Goal: Transaction & Acquisition: Book appointment/travel/reservation

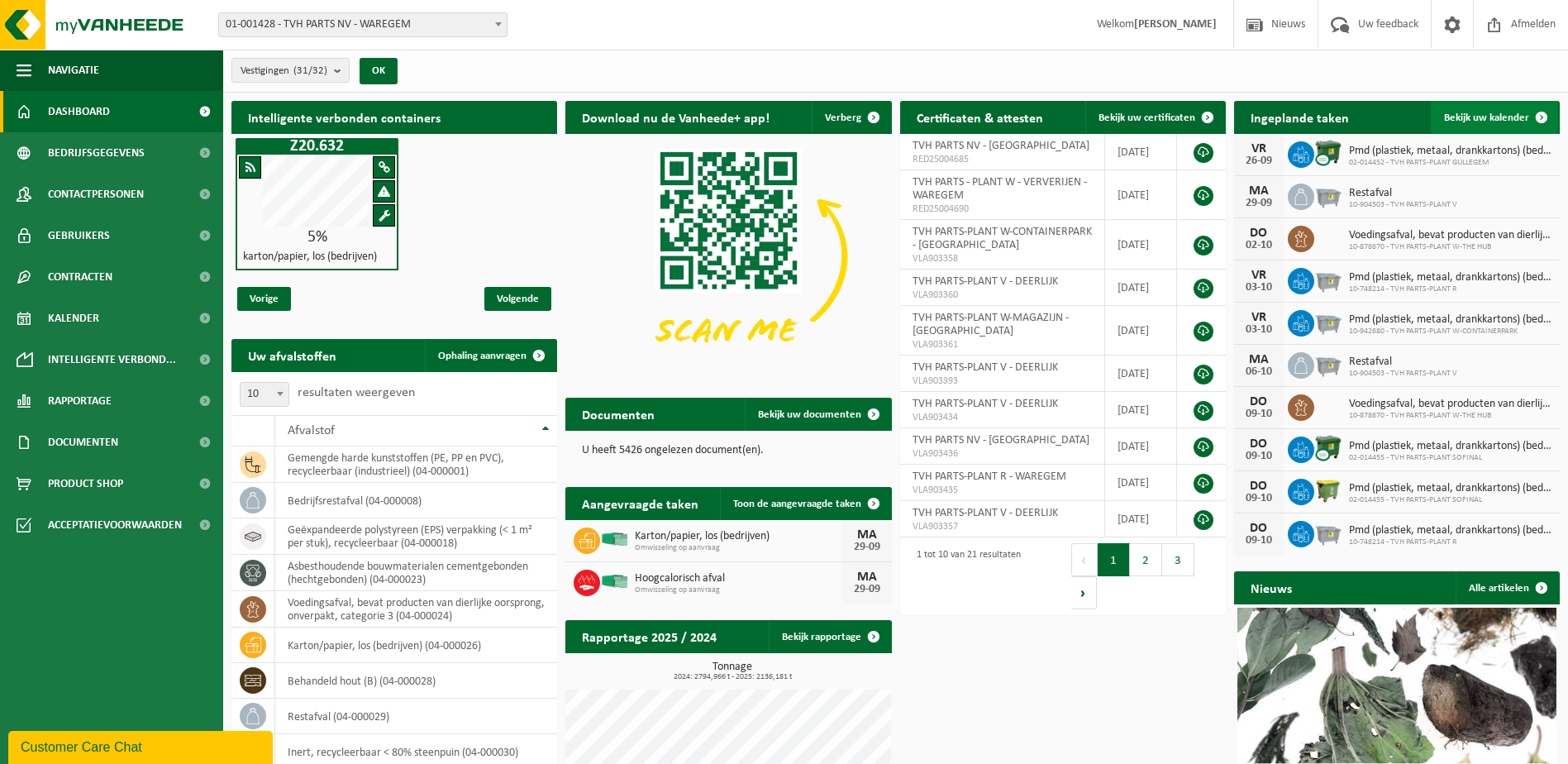
click at [1541, 112] on span at bounding box center [1540, 117] width 33 height 33
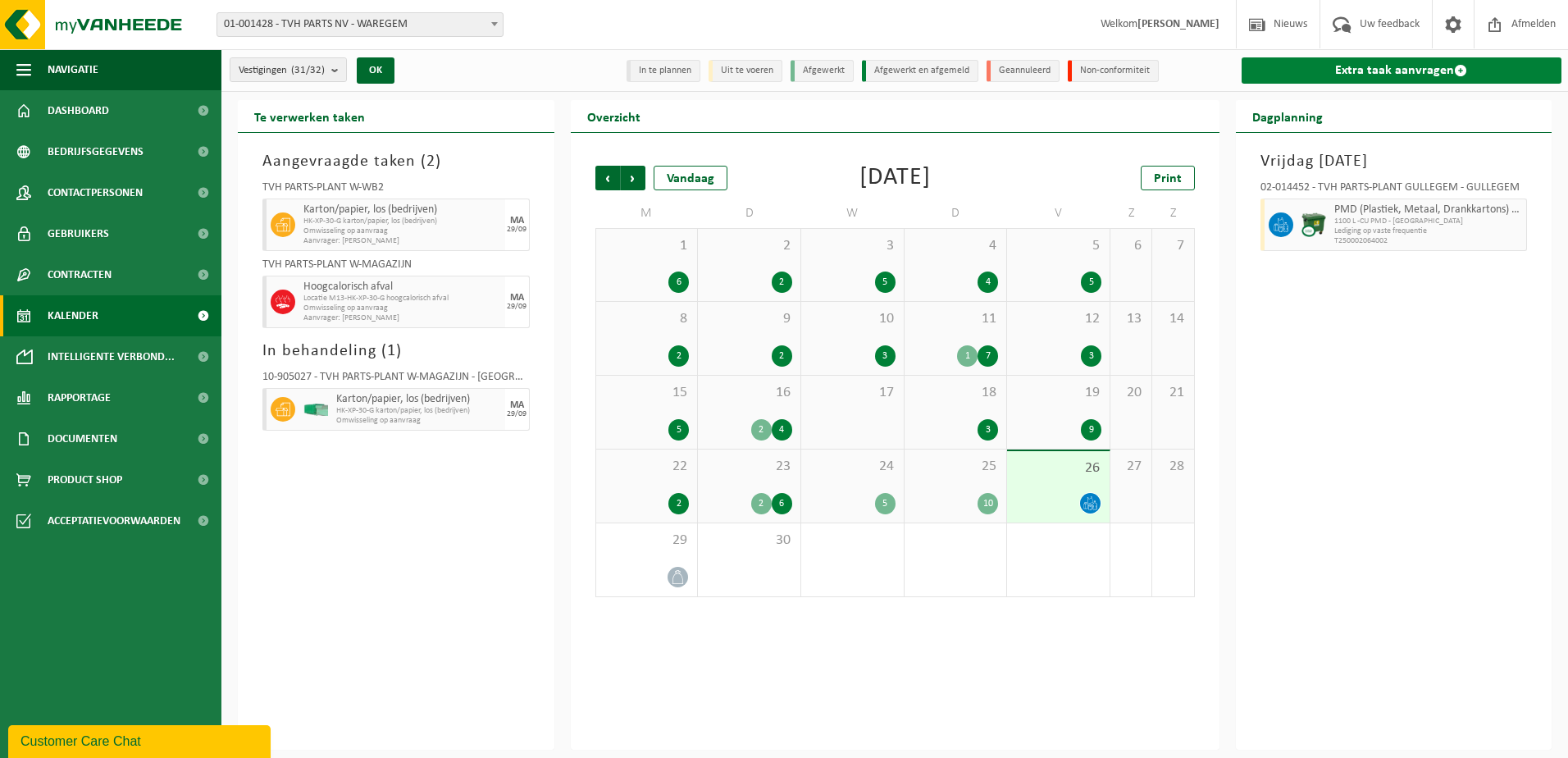
click at [1465, 72] on span at bounding box center [1460, 70] width 13 height 13
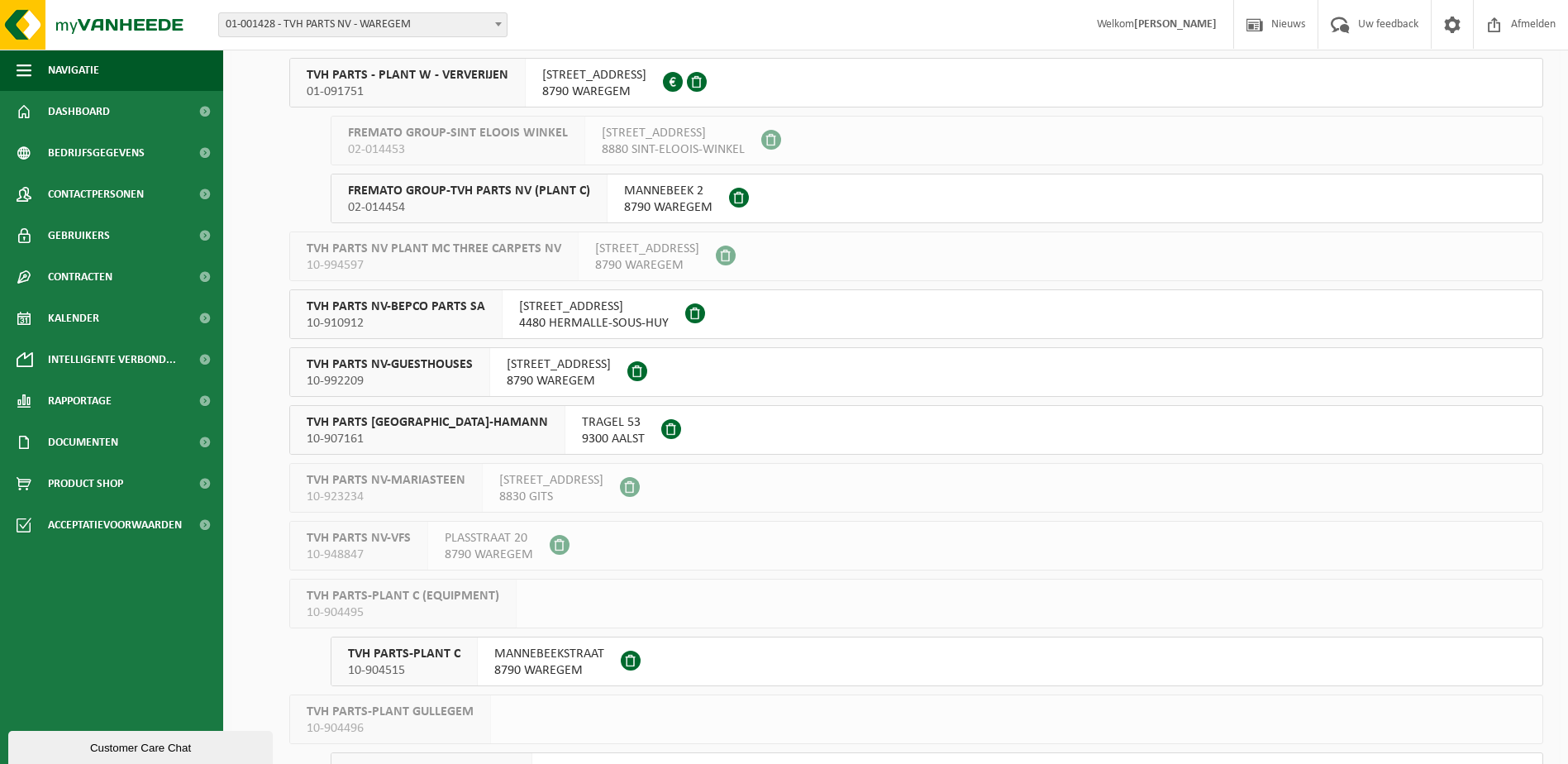
scroll to position [93, 0]
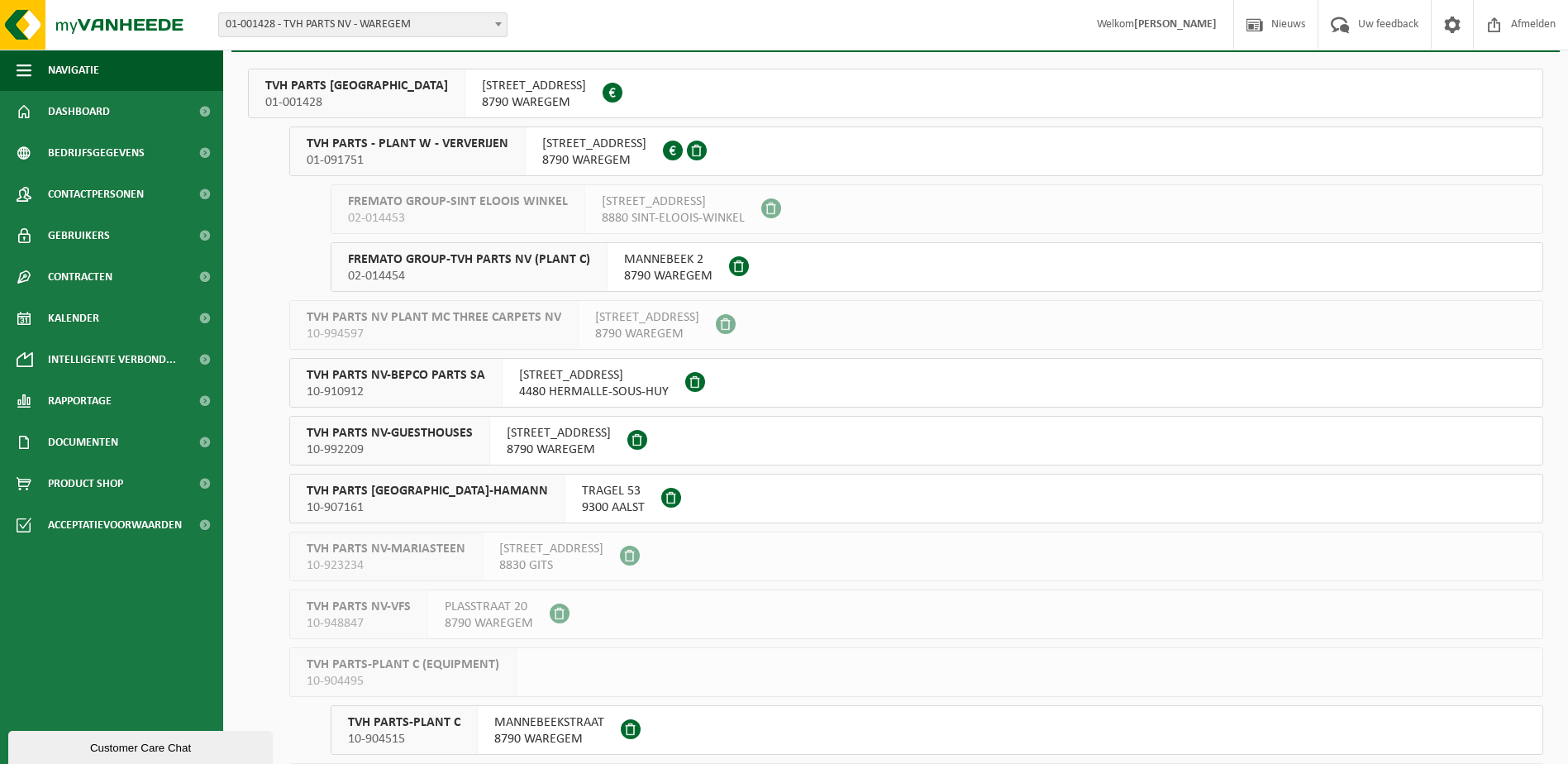
click at [471, 157] on span "01-091751" at bounding box center [407, 160] width 201 height 17
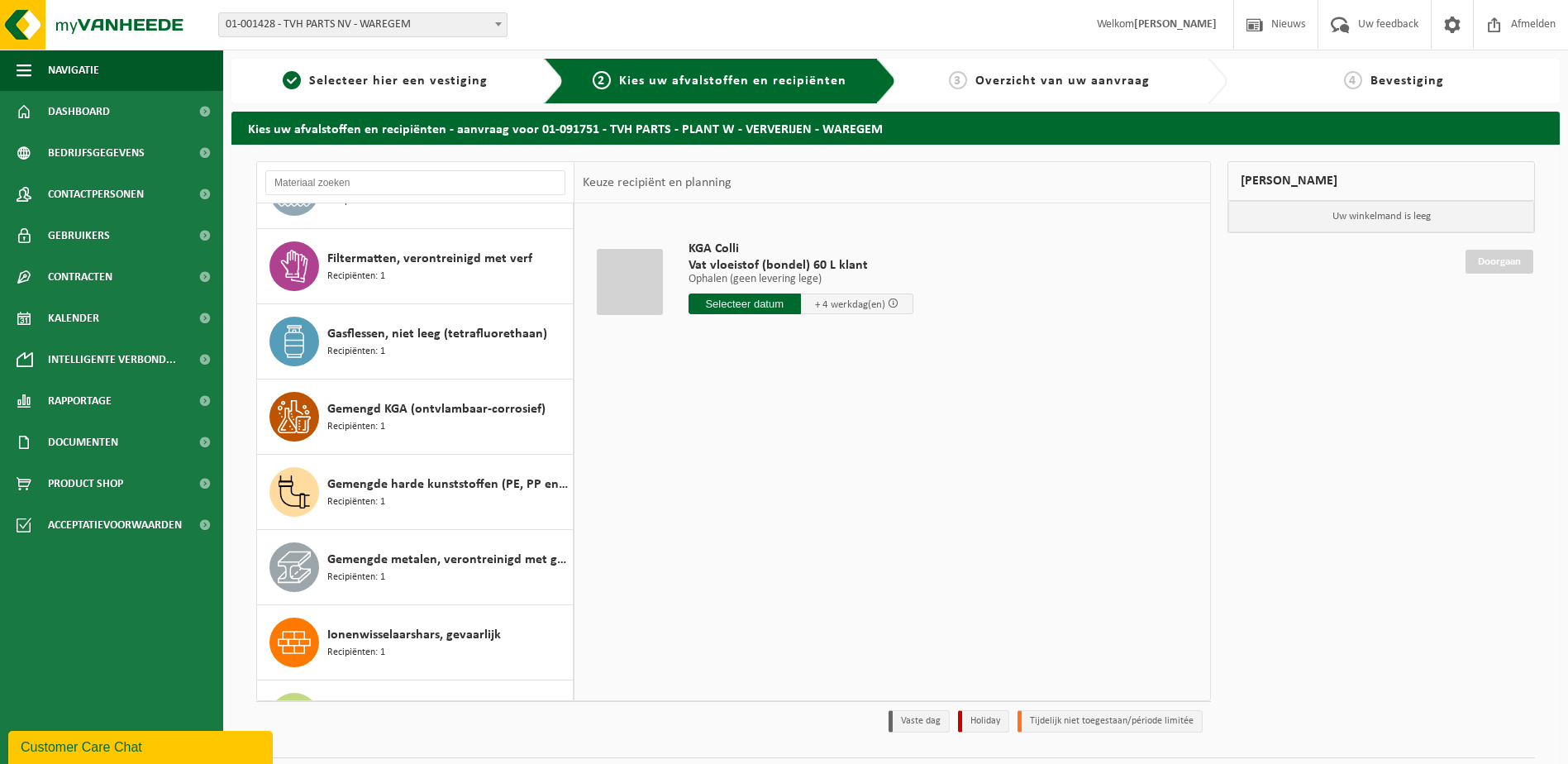
scroll to position [826, 0]
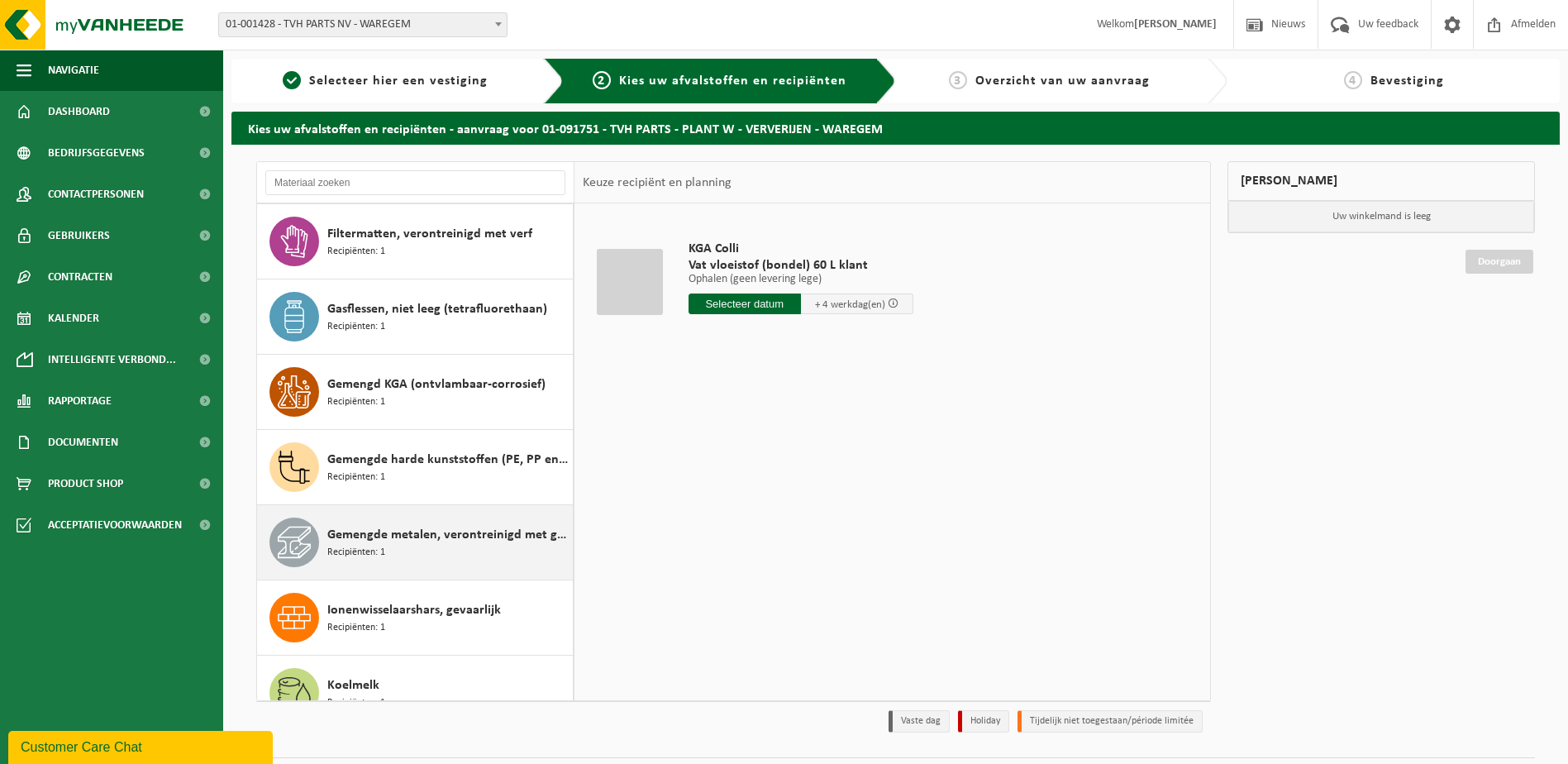
click at [390, 536] on span "Gemengde metalen, verontreinigd met gevaarlijke producten" at bounding box center [448, 534] width 241 height 20
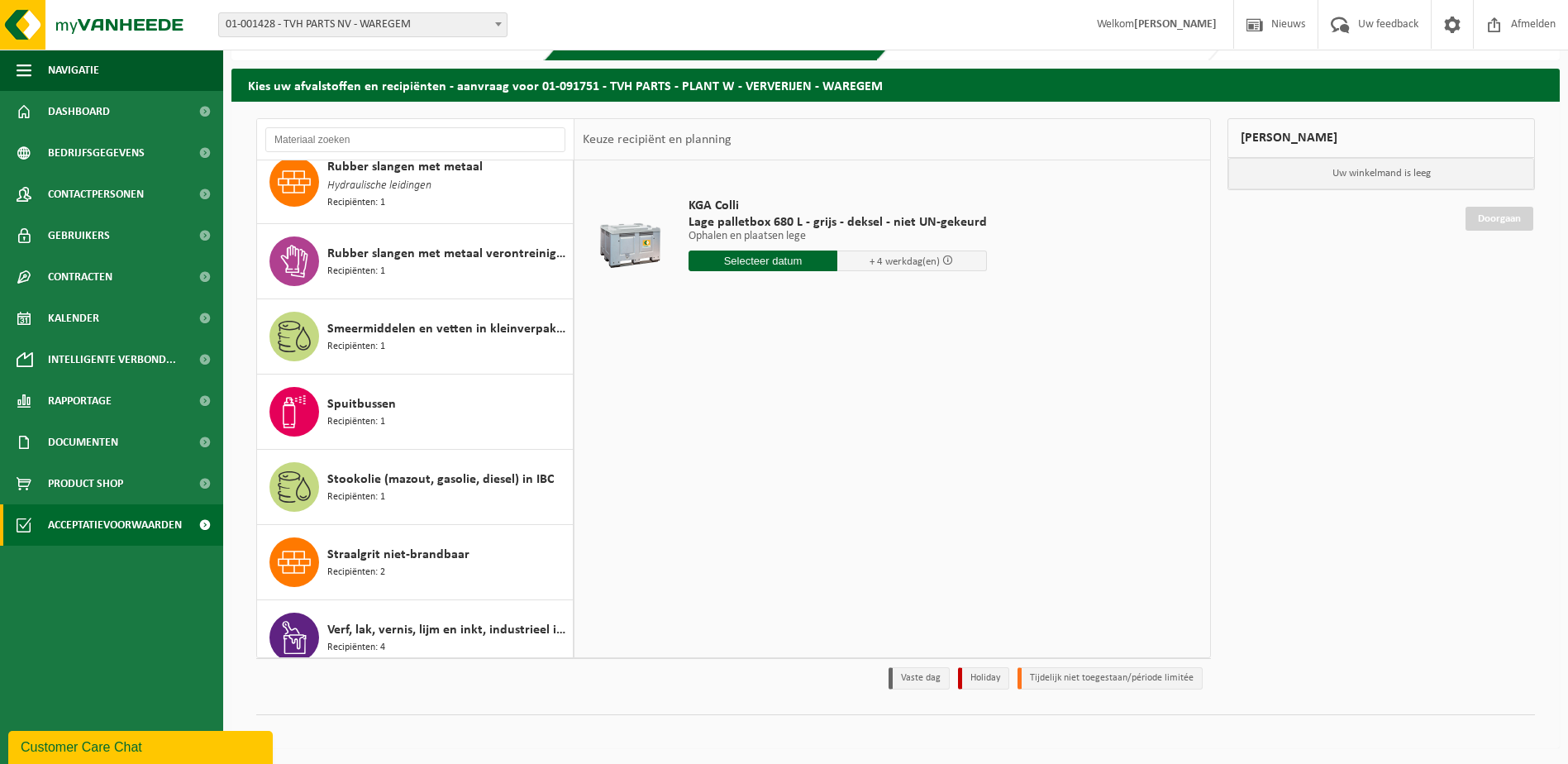
scroll to position [2347, 0]
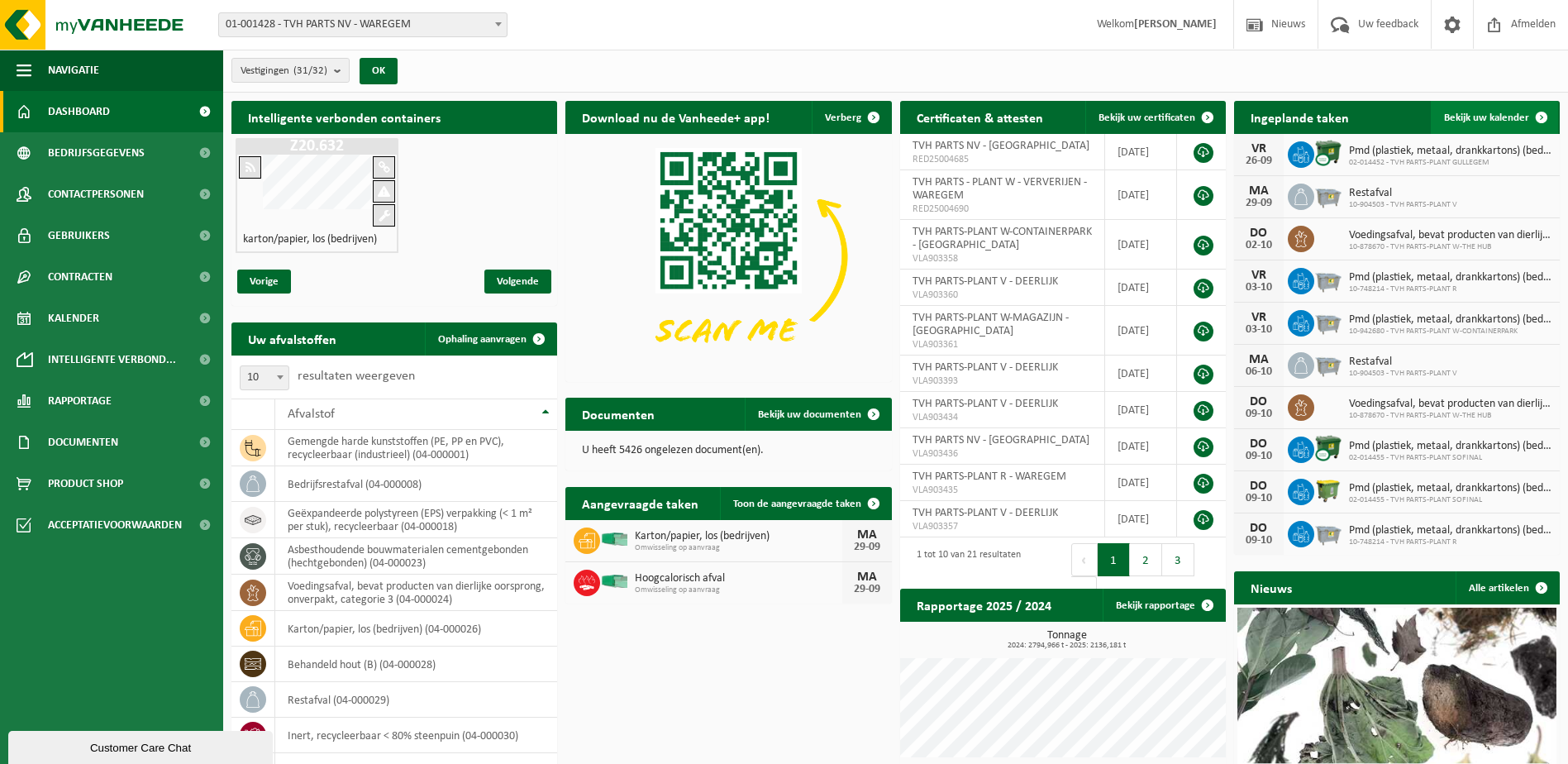
click at [1540, 111] on span at bounding box center [1540, 117] width 33 height 33
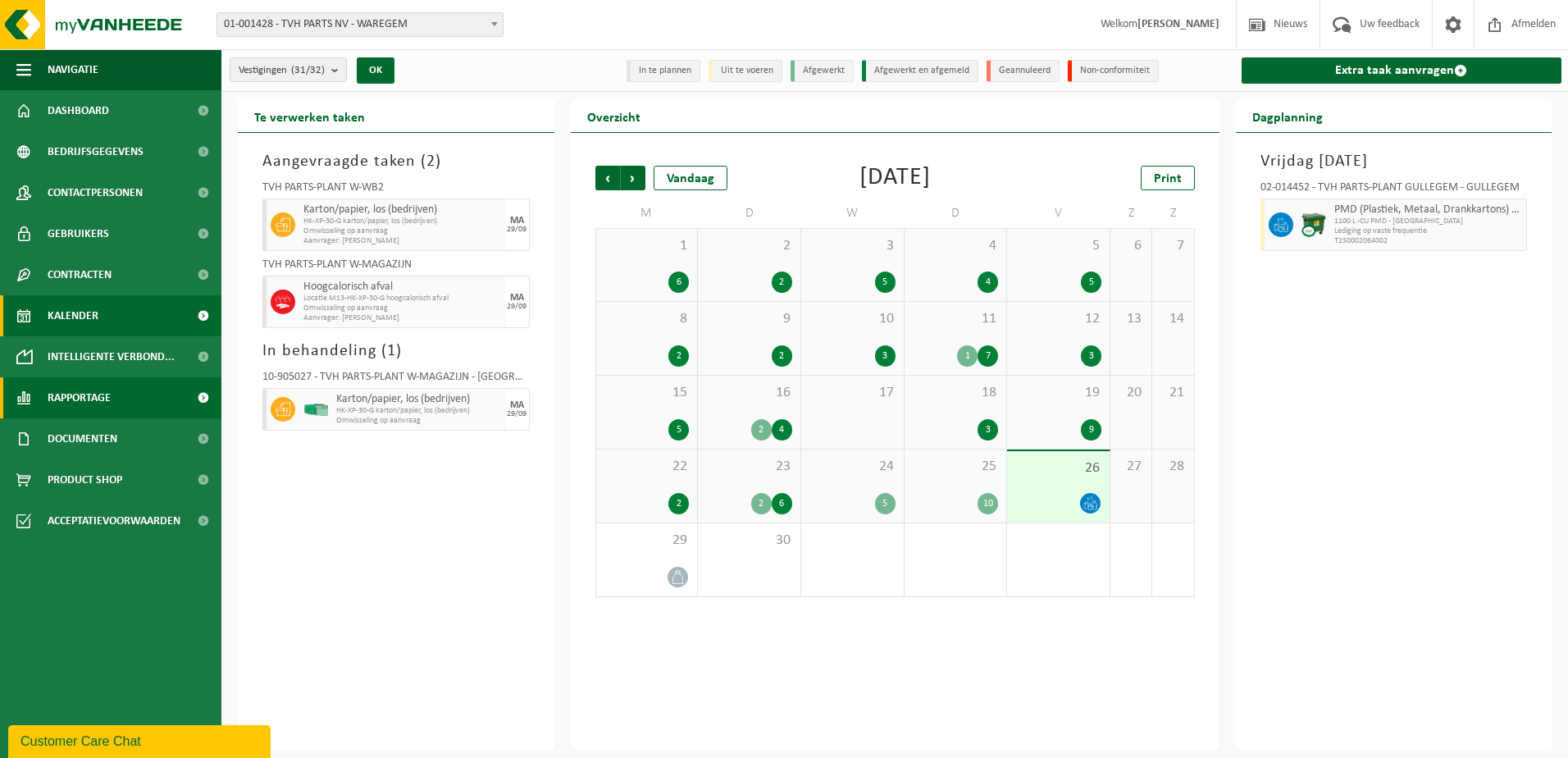
click at [81, 397] on span "Rapportage" at bounding box center [79, 398] width 63 height 41
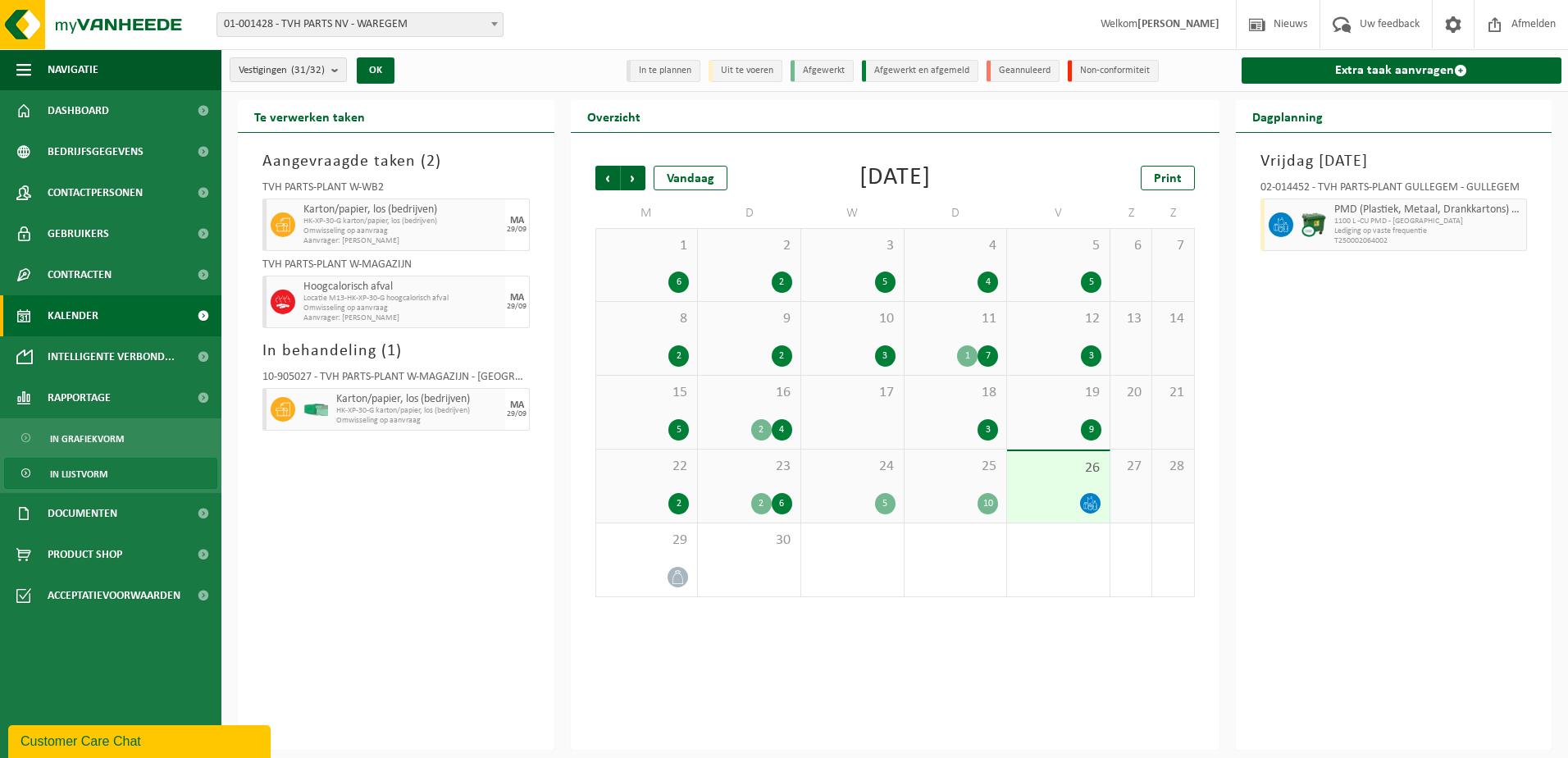
click at [100, 473] on span "In lijstvorm" at bounding box center [79, 474] width 57 height 31
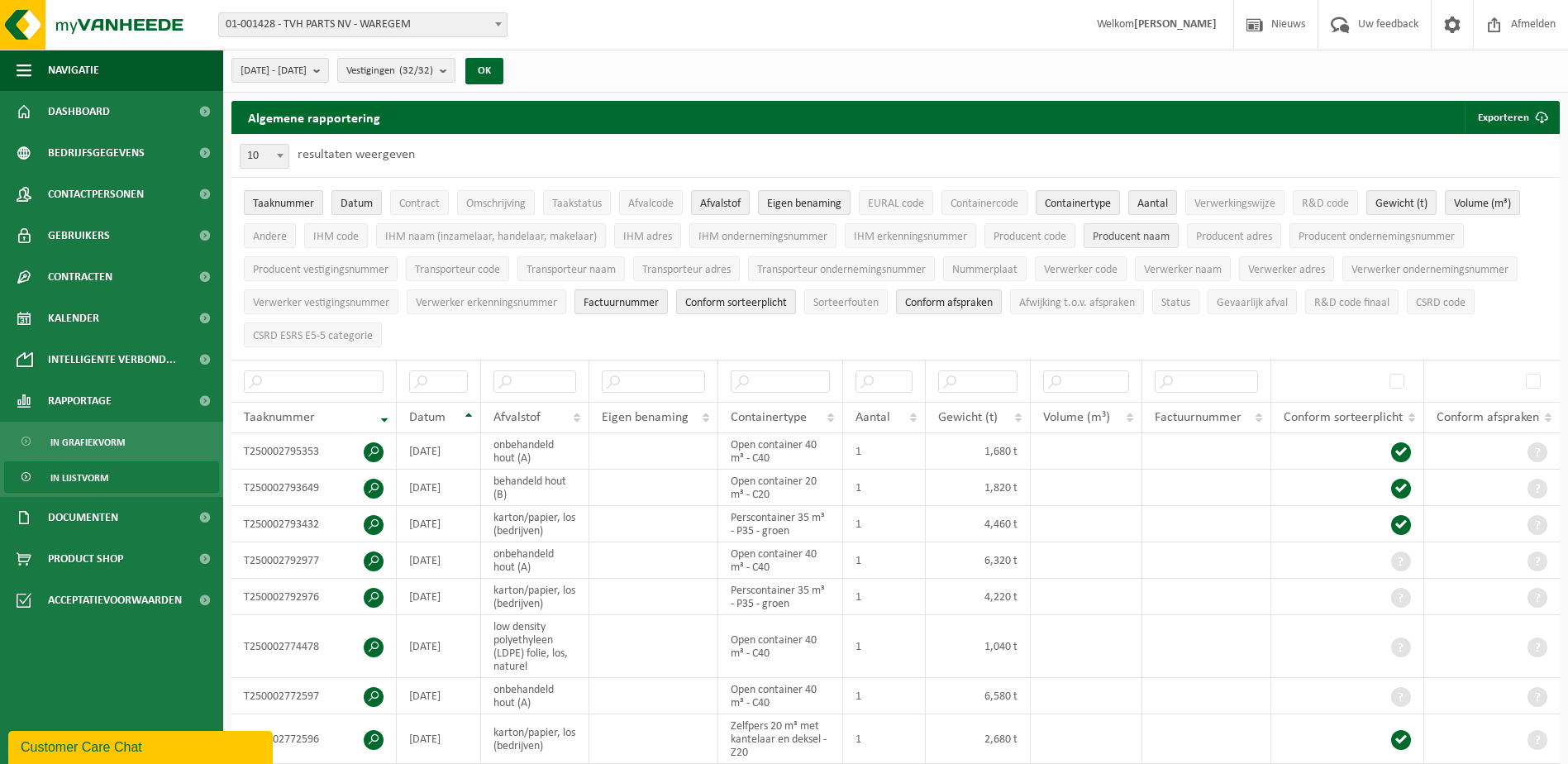
click at [1117, 231] on span "Producent naam" at bounding box center [1131, 237] width 77 height 12
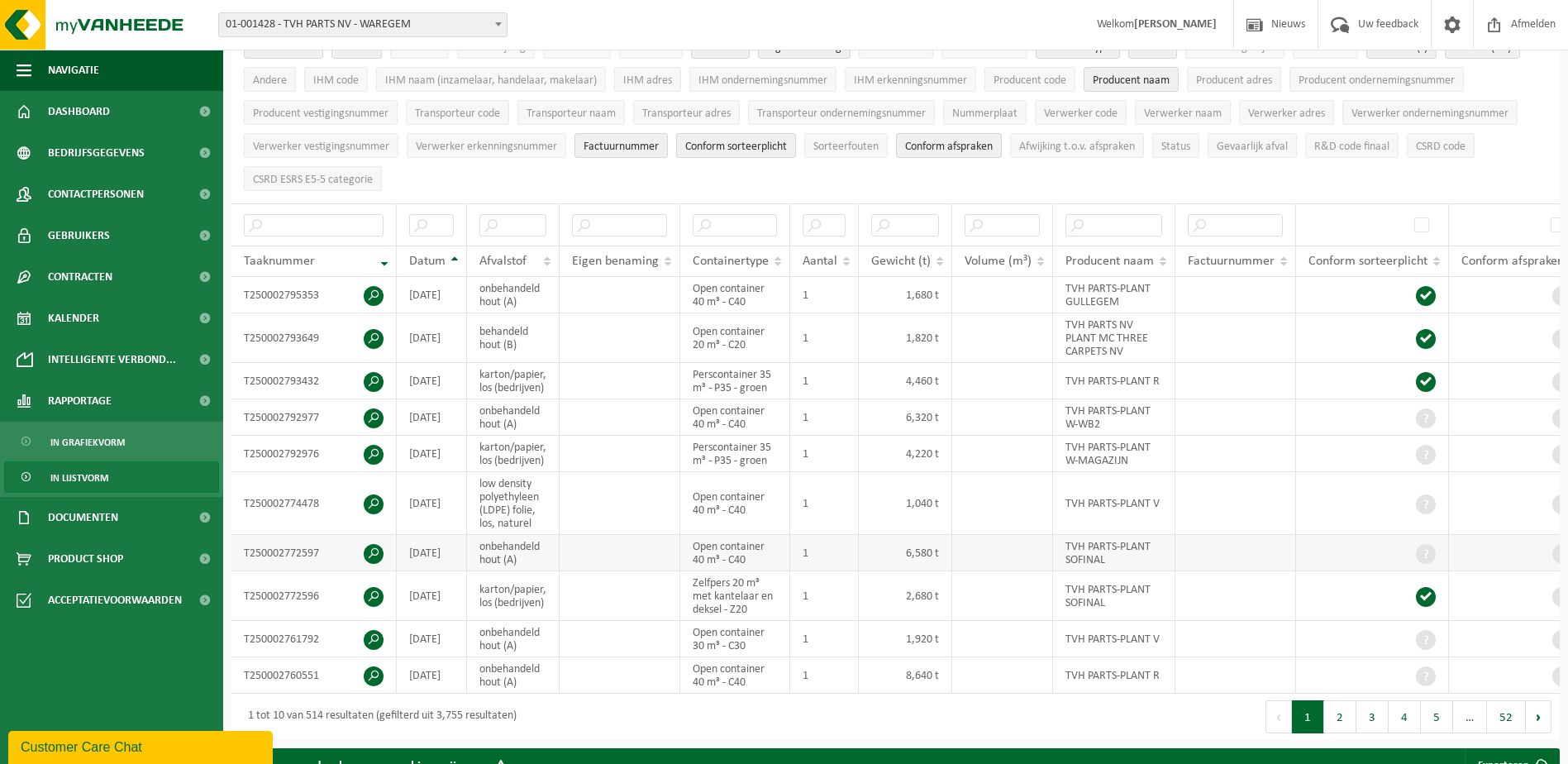
scroll to position [166, 0]
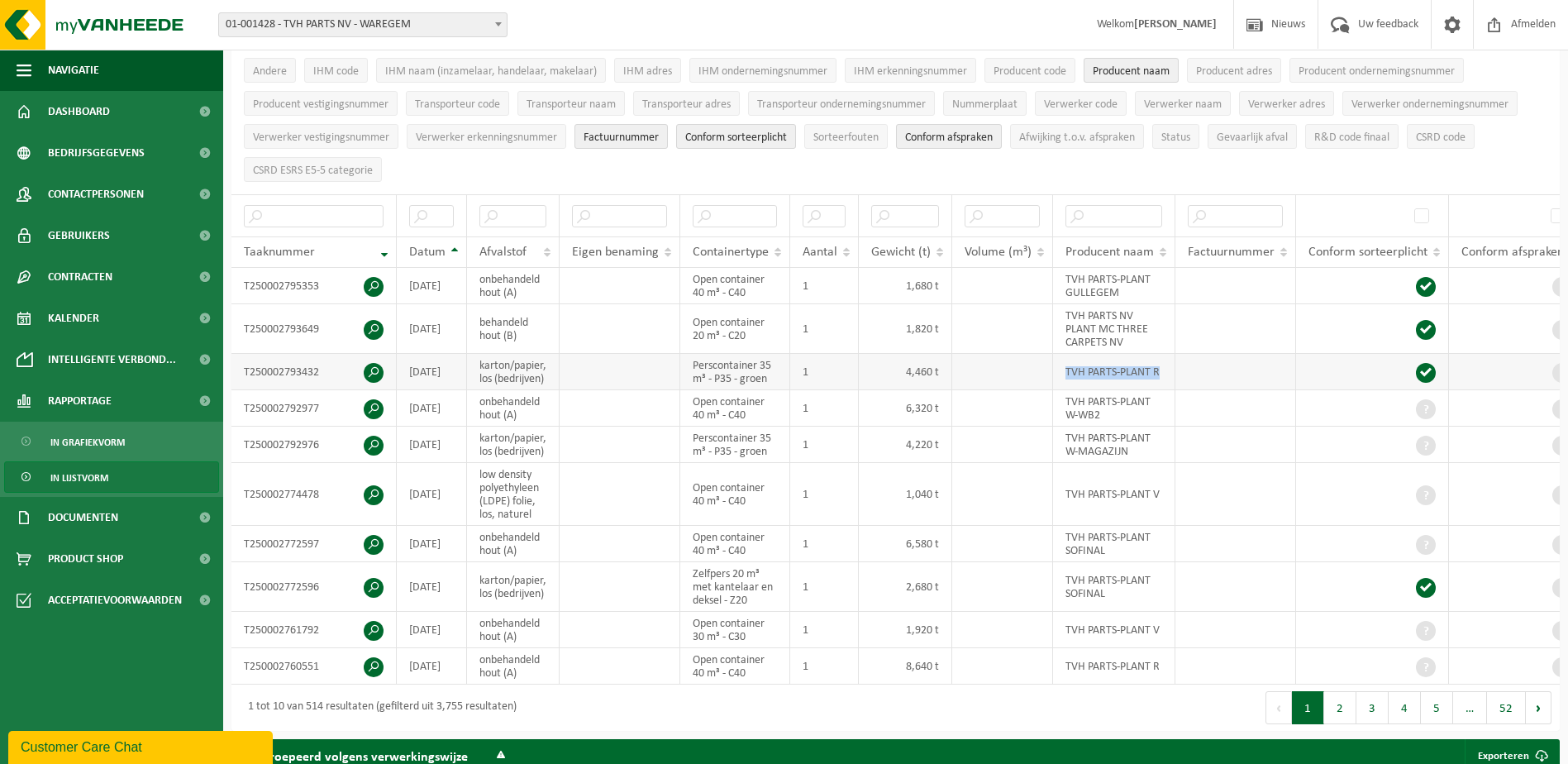
drag, startPoint x: 1064, startPoint y: 370, endPoint x: 1158, endPoint y: 370, distance: 94.0
click at [1158, 370] on td "TVH PARTS-PLANT R" at bounding box center [1113, 371] width 122 height 37
copy td "TVH PARTS-PLANT R"
click at [1096, 205] on input "text" at bounding box center [1113, 215] width 97 height 22
paste input "TVH PARTS-PLANT R"
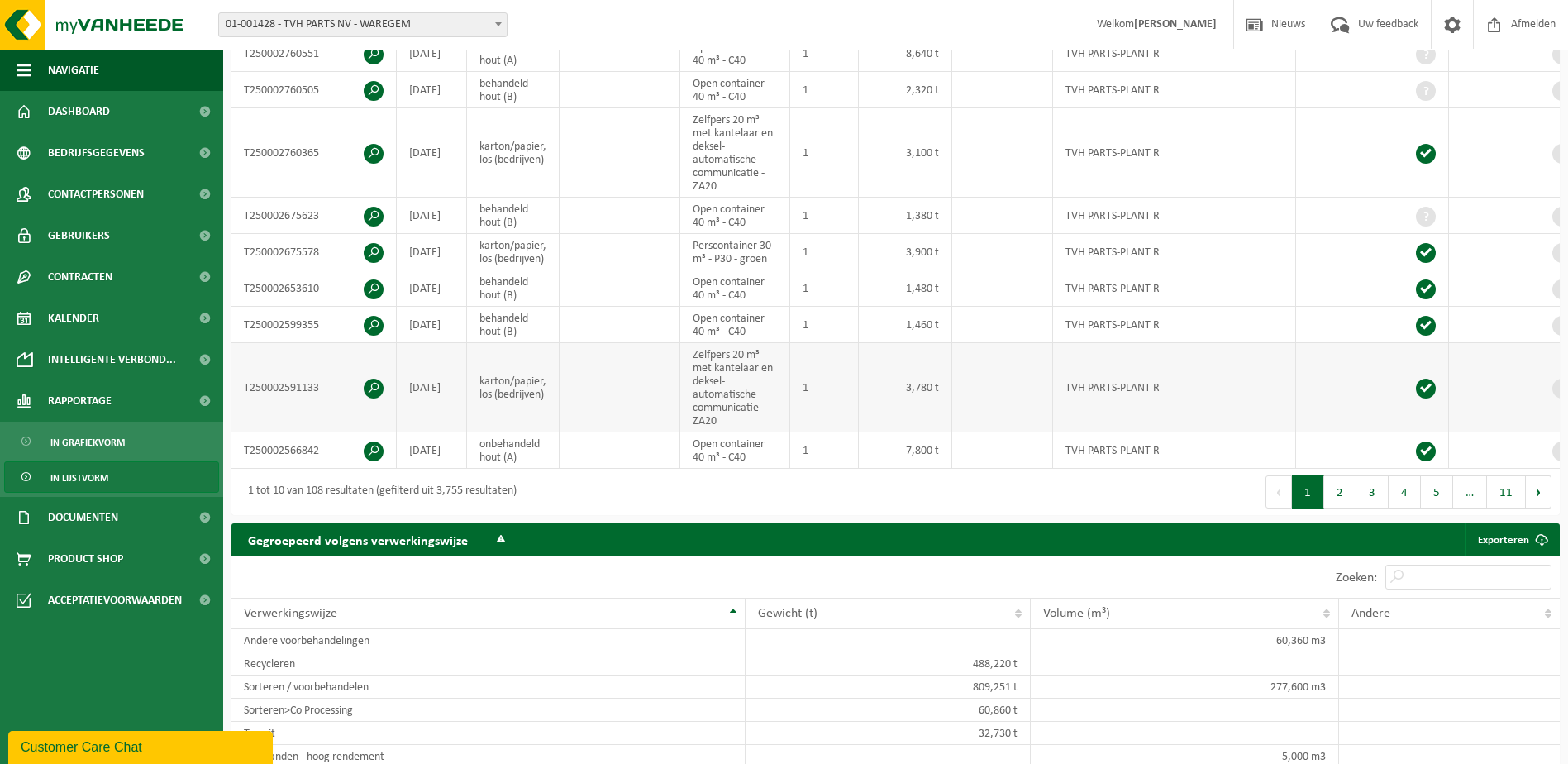
scroll to position [496, 0]
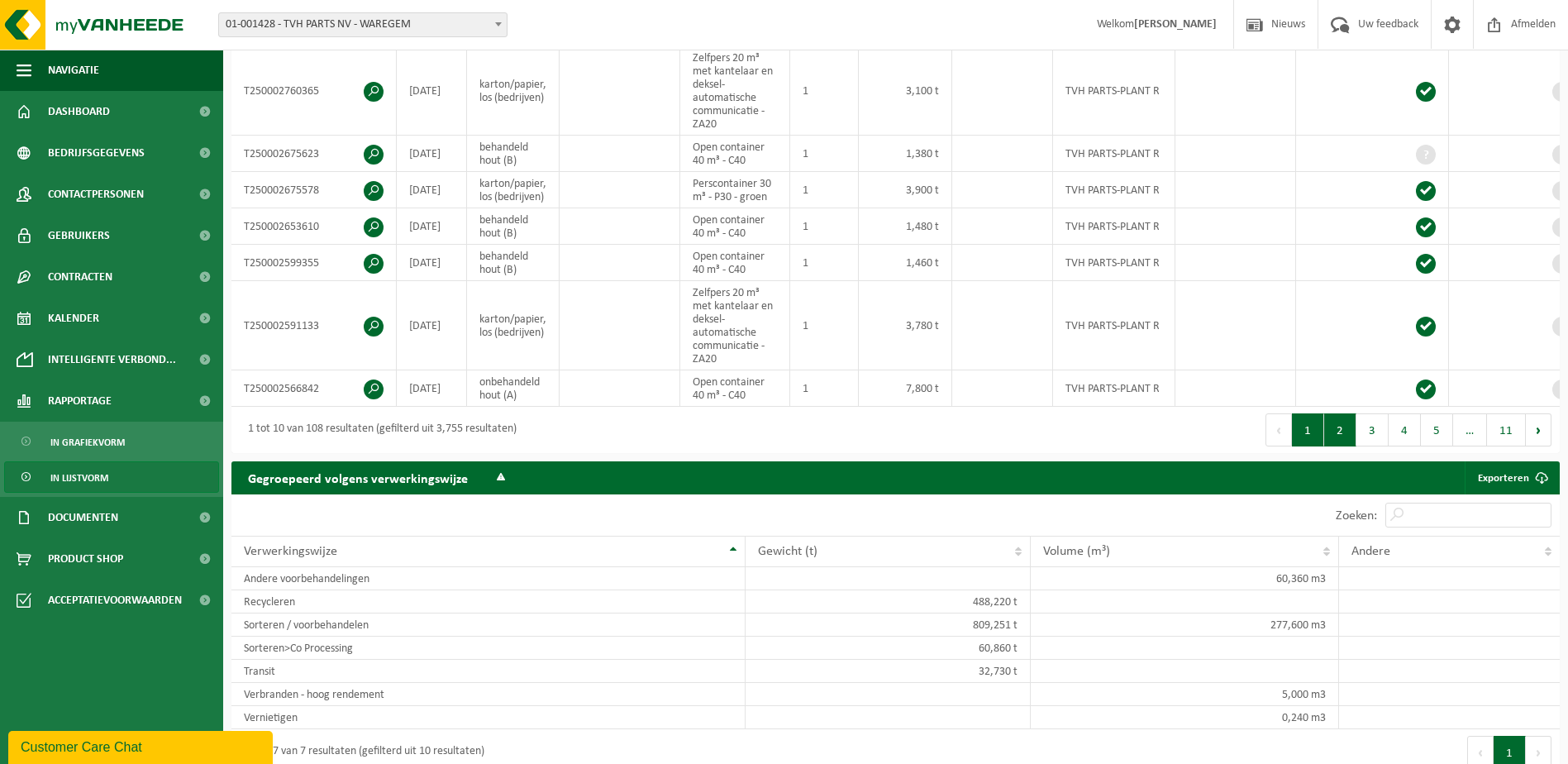
type input "TVH PARTS-PLANT R"
click at [1346, 446] on button "2" at bounding box center [1340, 429] width 32 height 33
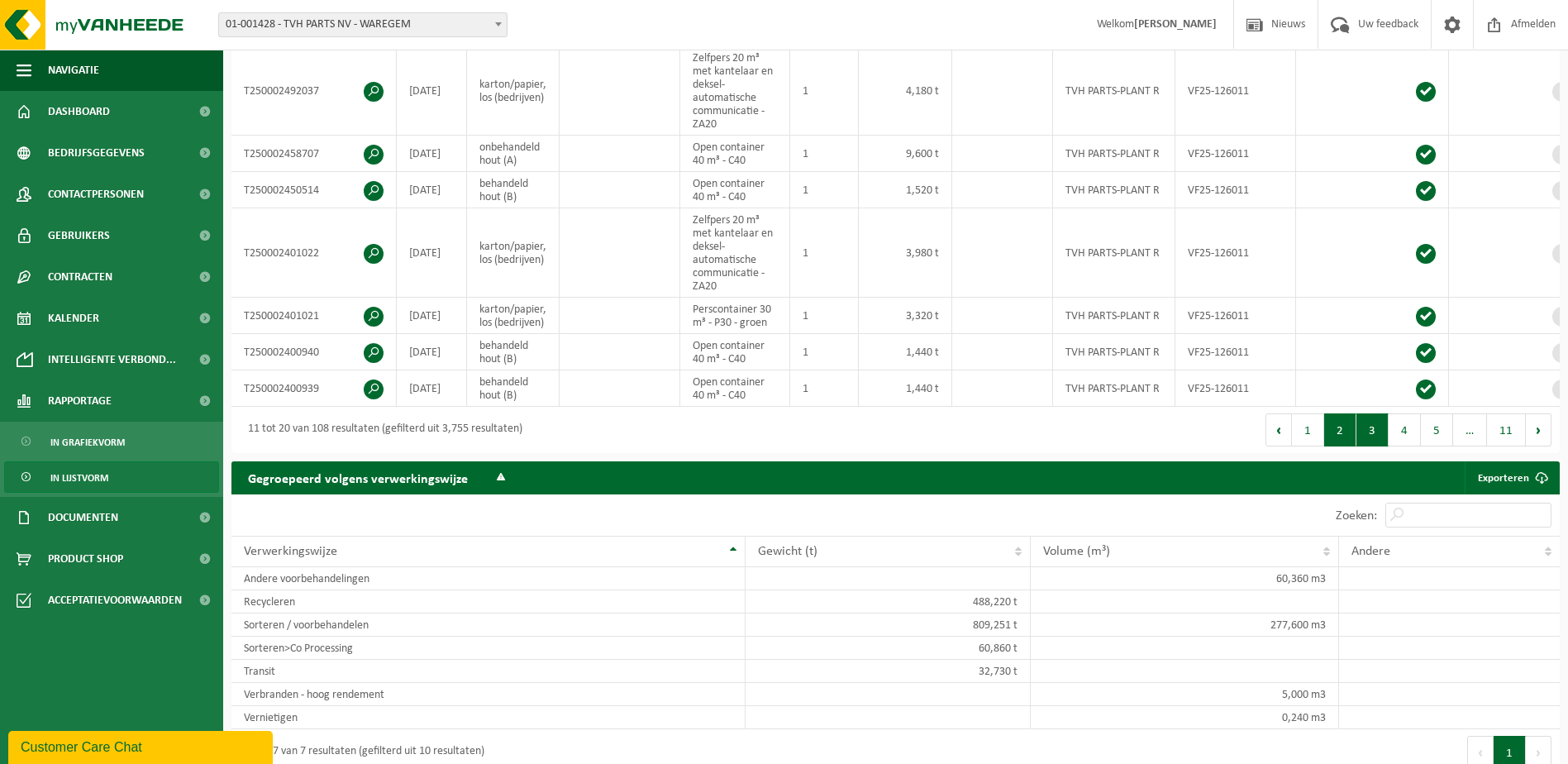
click at [1369, 446] on button "3" at bounding box center [1372, 429] width 32 height 33
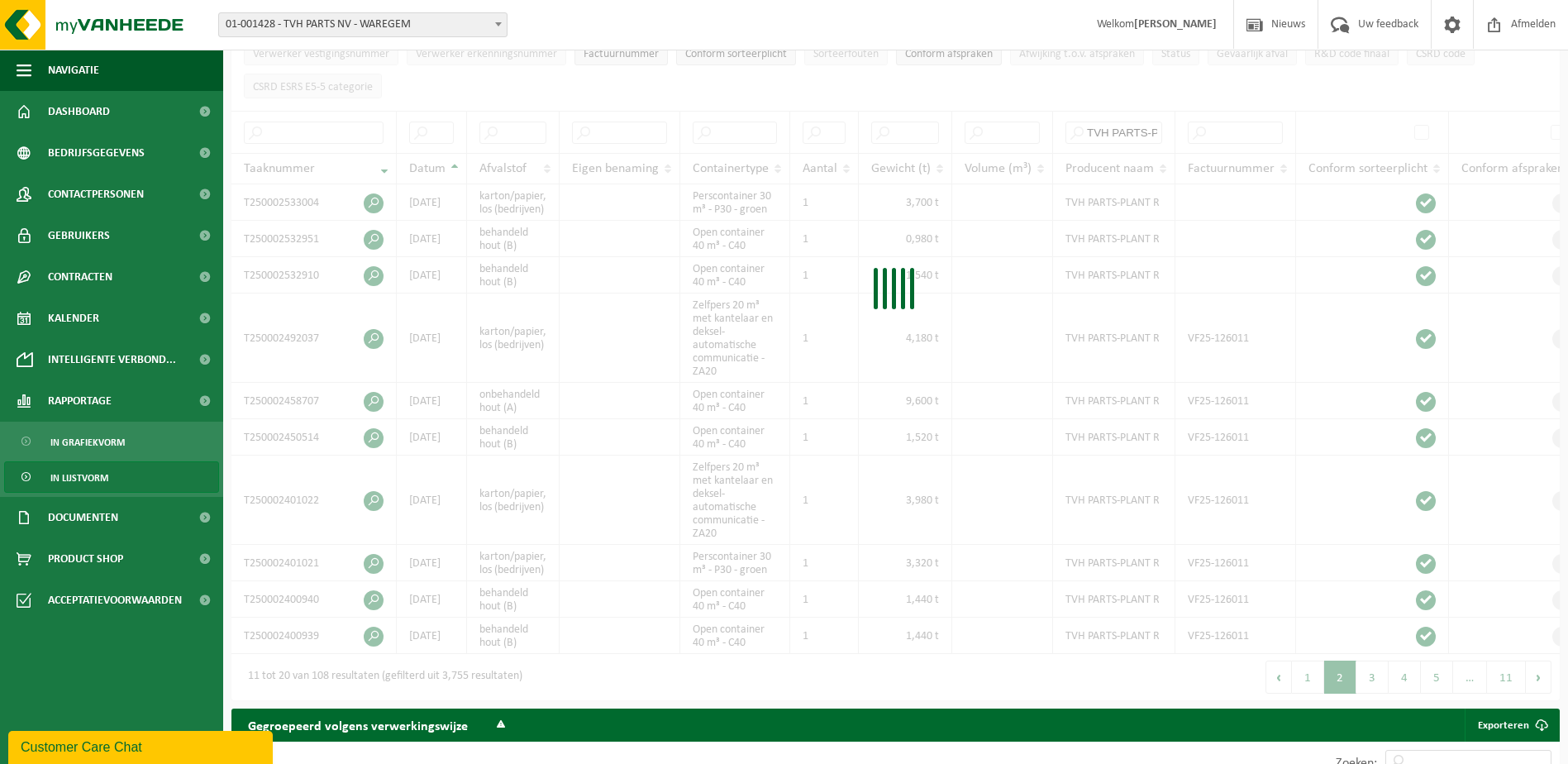
scroll to position [248, 0]
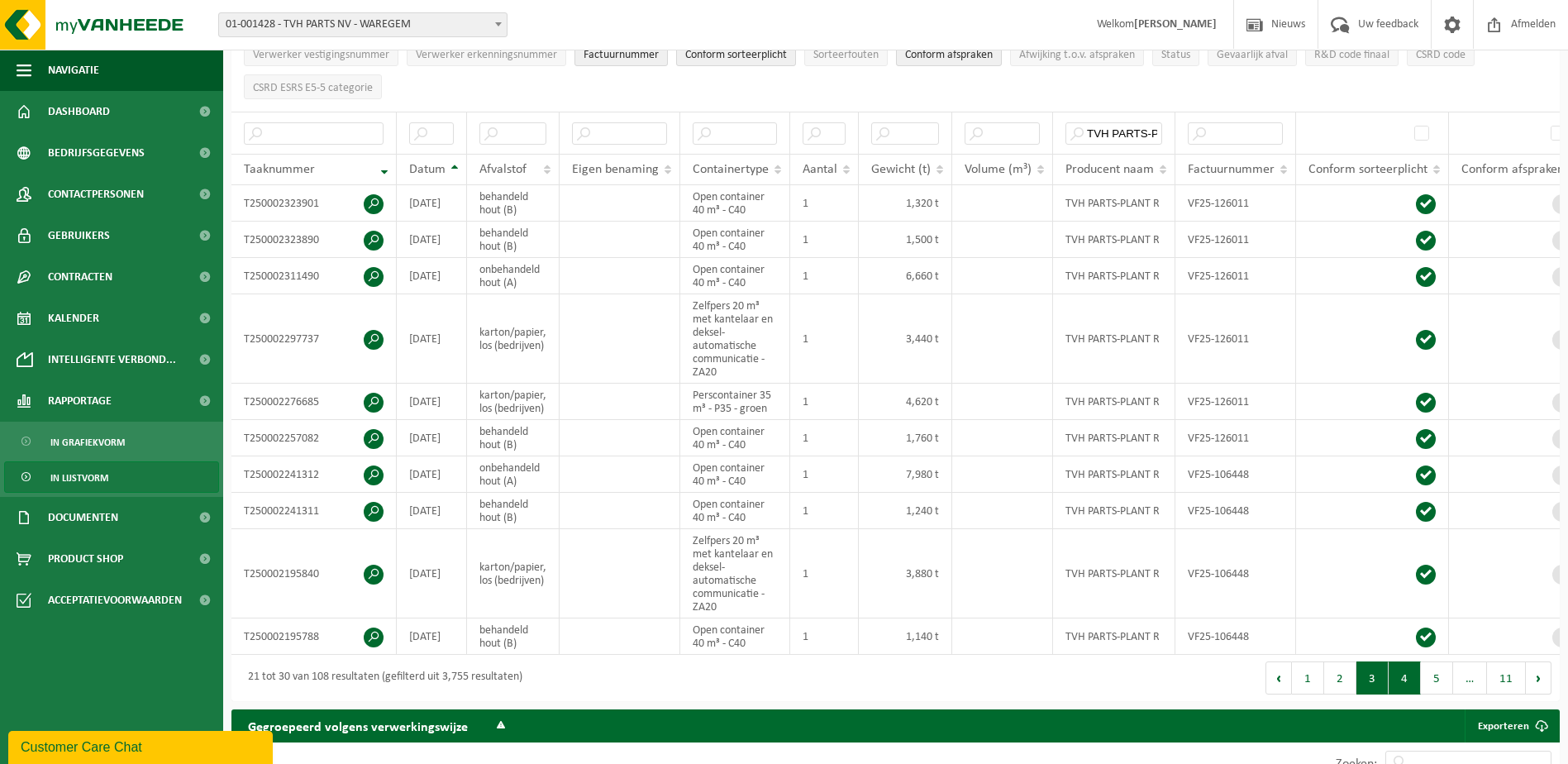
click at [1410, 695] on button "4" at bounding box center [1404, 678] width 32 height 33
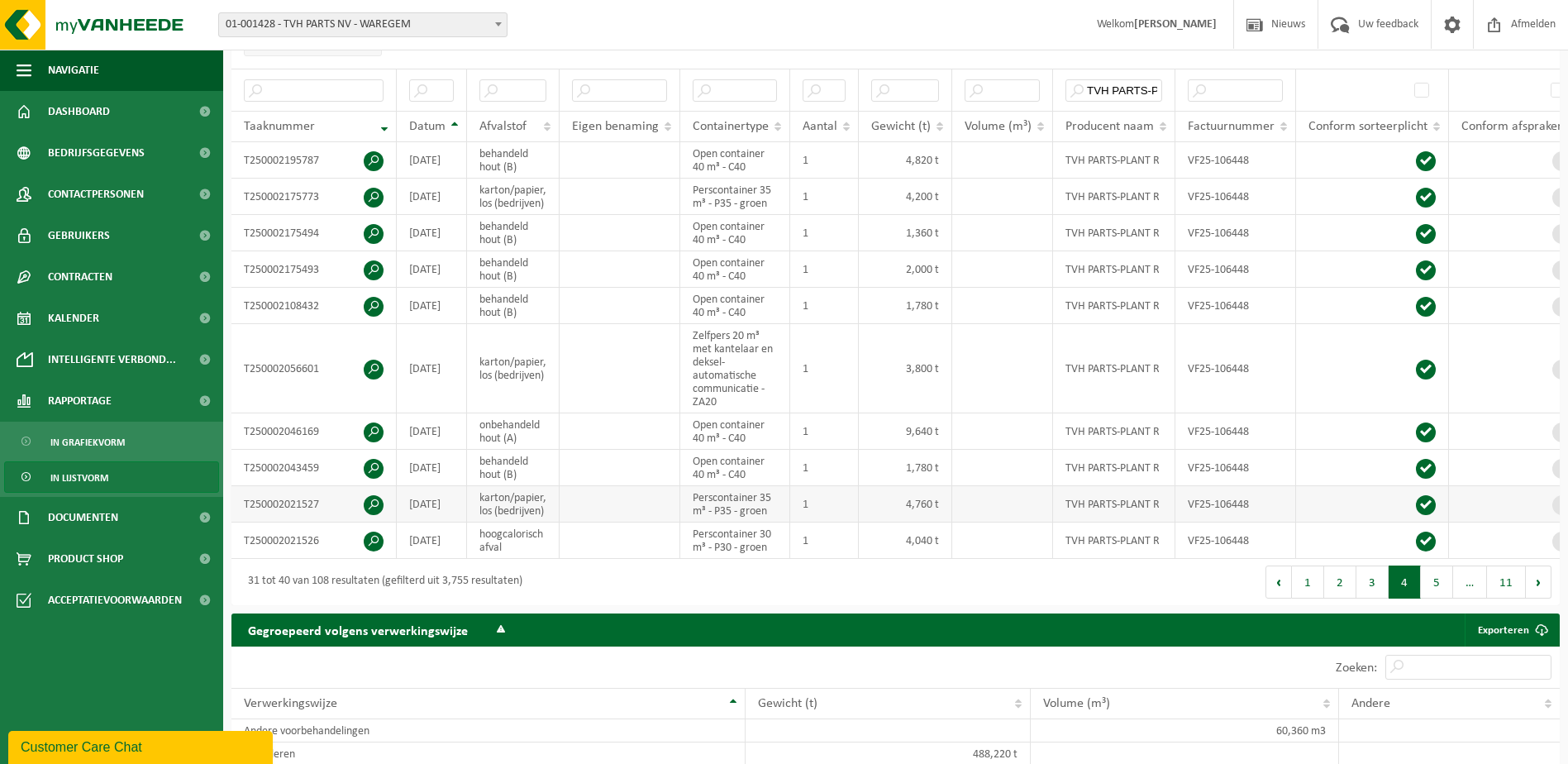
scroll to position [330, 0]
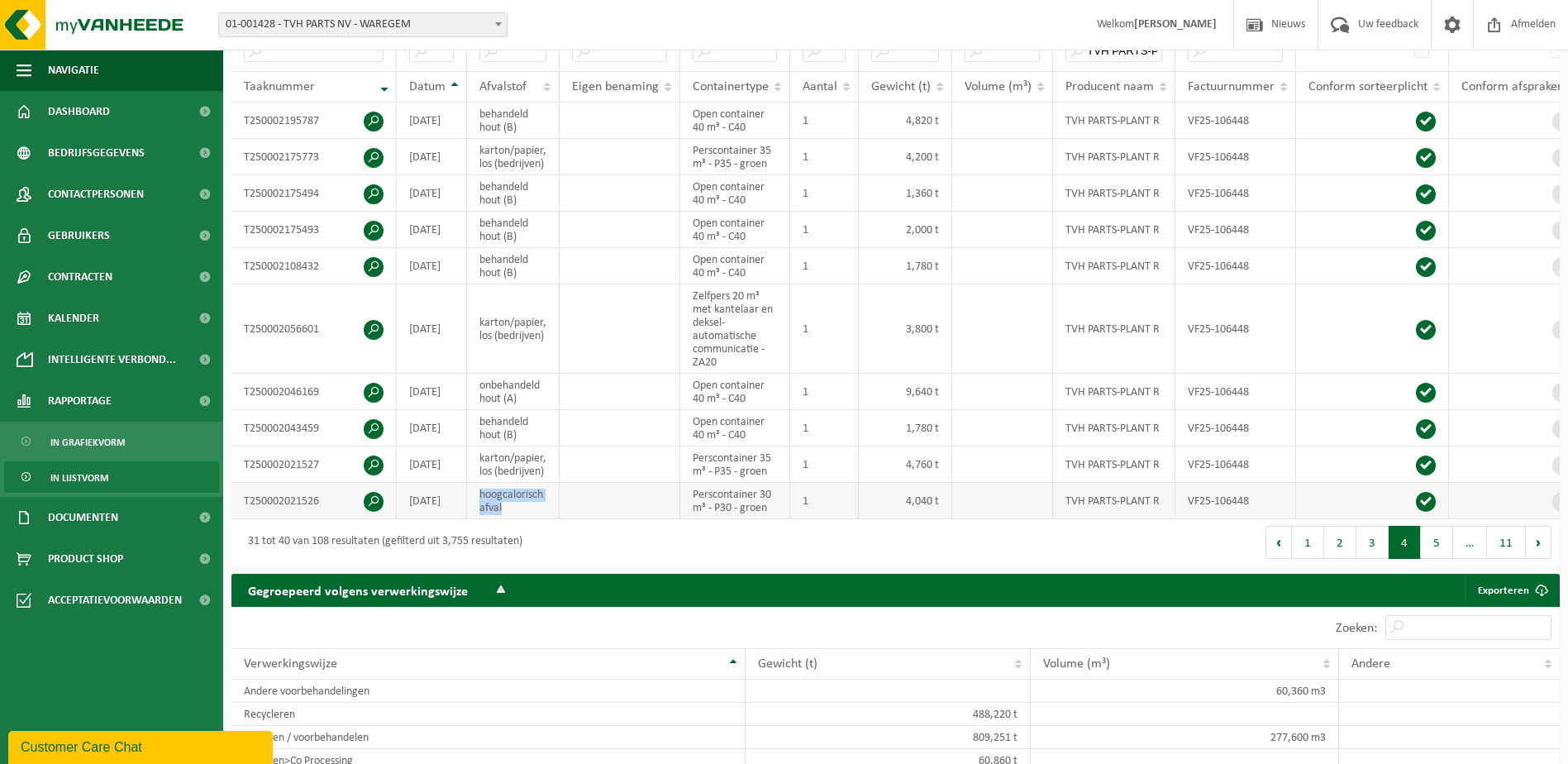
drag, startPoint x: 480, startPoint y: 514, endPoint x: 528, endPoint y: 525, distance: 49.2
click at [528, 519] on td "hoogcalorisch afval" at bounding box center [513, 500] width 93 height 37
copy td "hoogcalorisch afval"
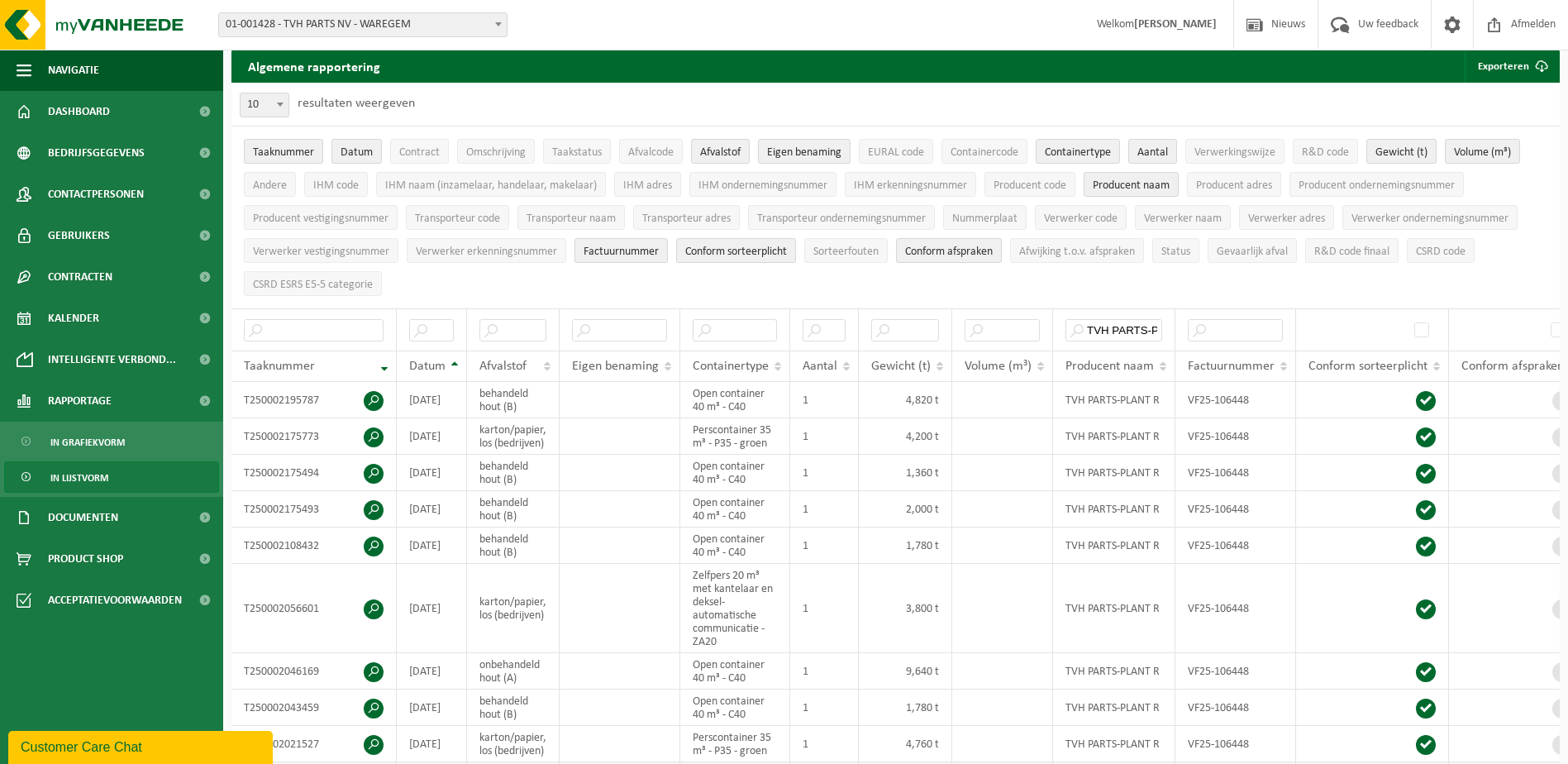
scroll to position [0, 0]
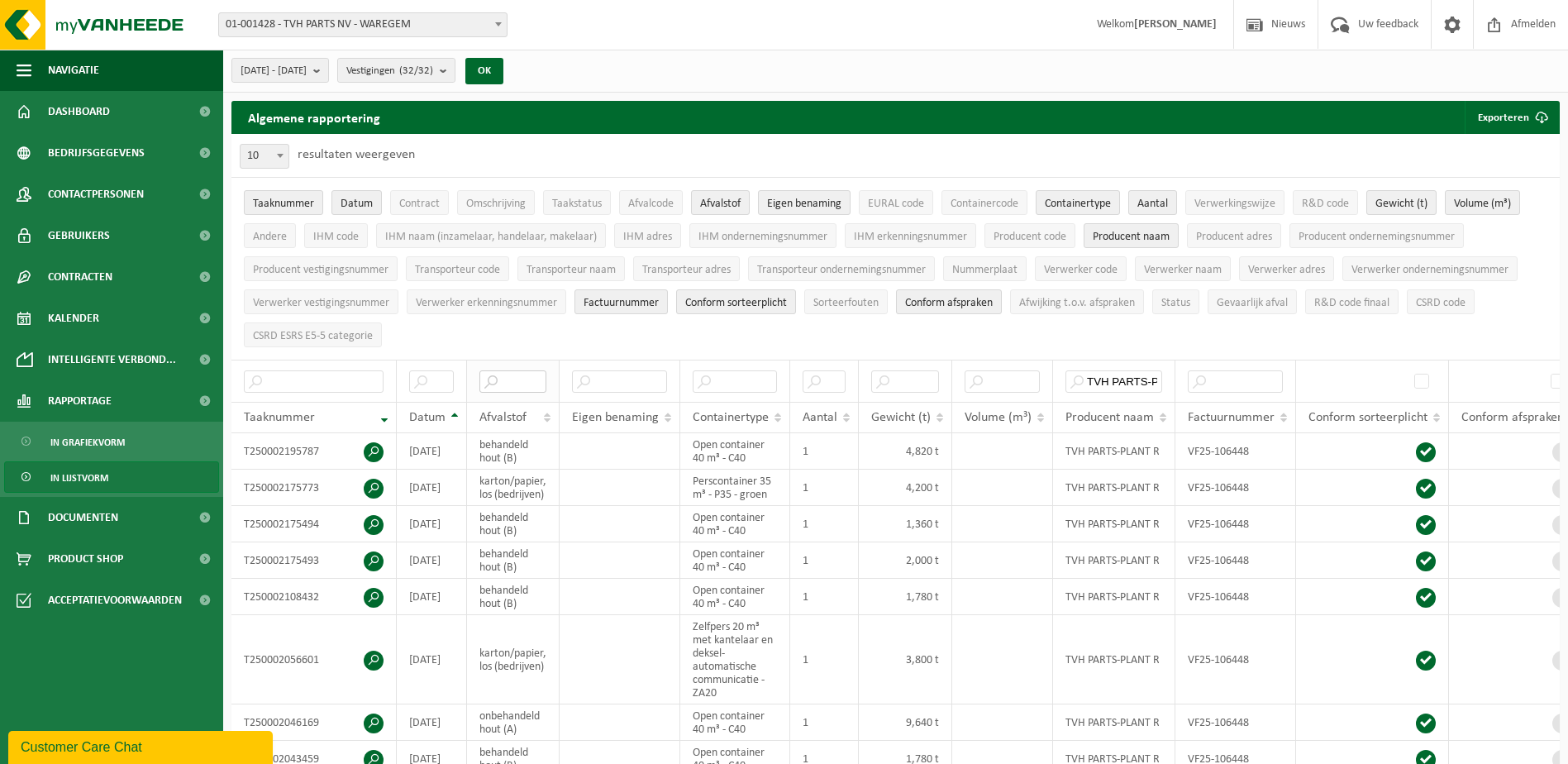
click at [521, 372] on input "text" at bounding box center [512, 381] width 67 height 22
paste input "hoogcalorisch afval"
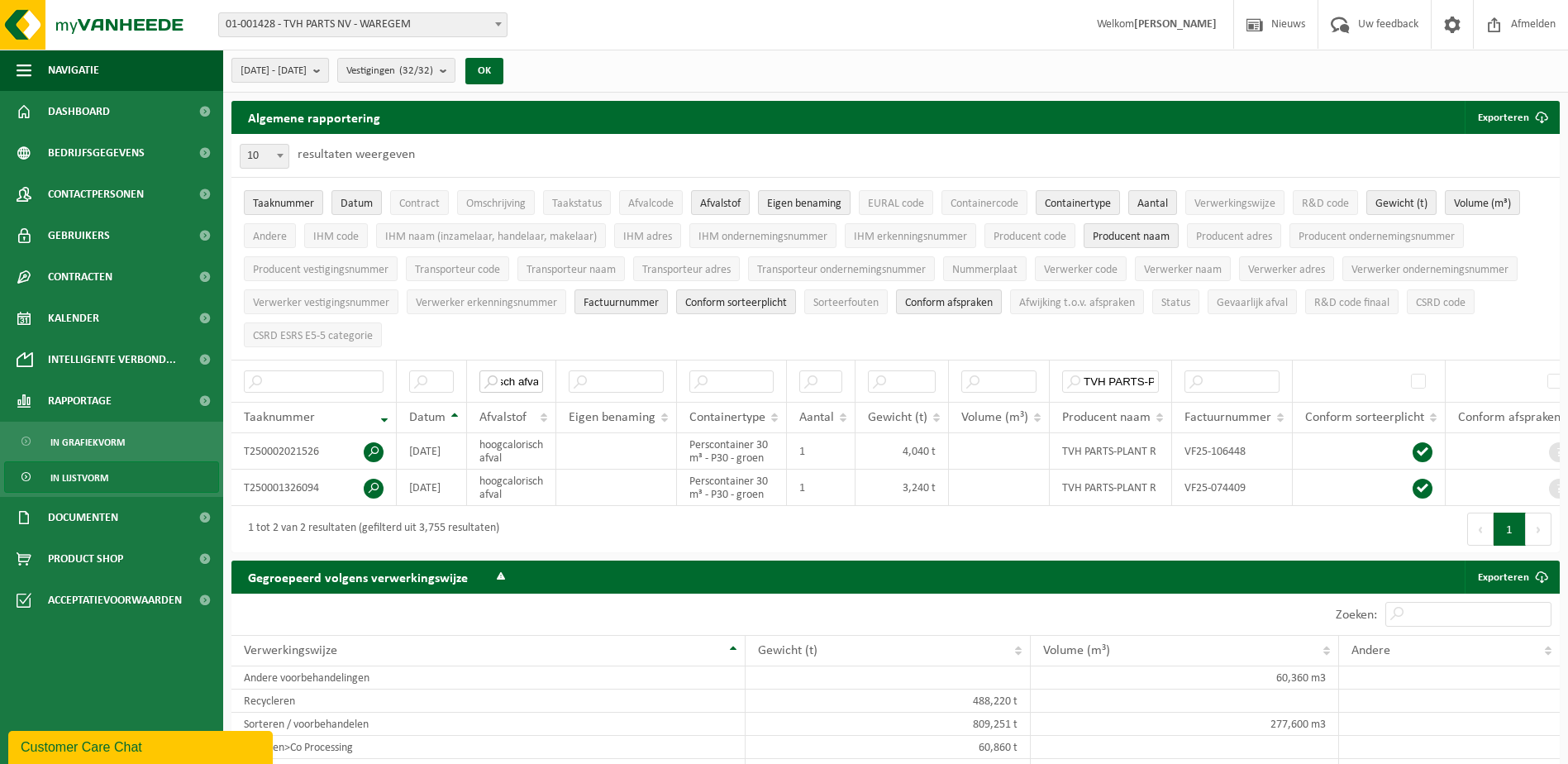
type input "hoogcalorisch afval"
click at [328, 75] on b "submit" at bounding box center [321, 70] width 15 height 23
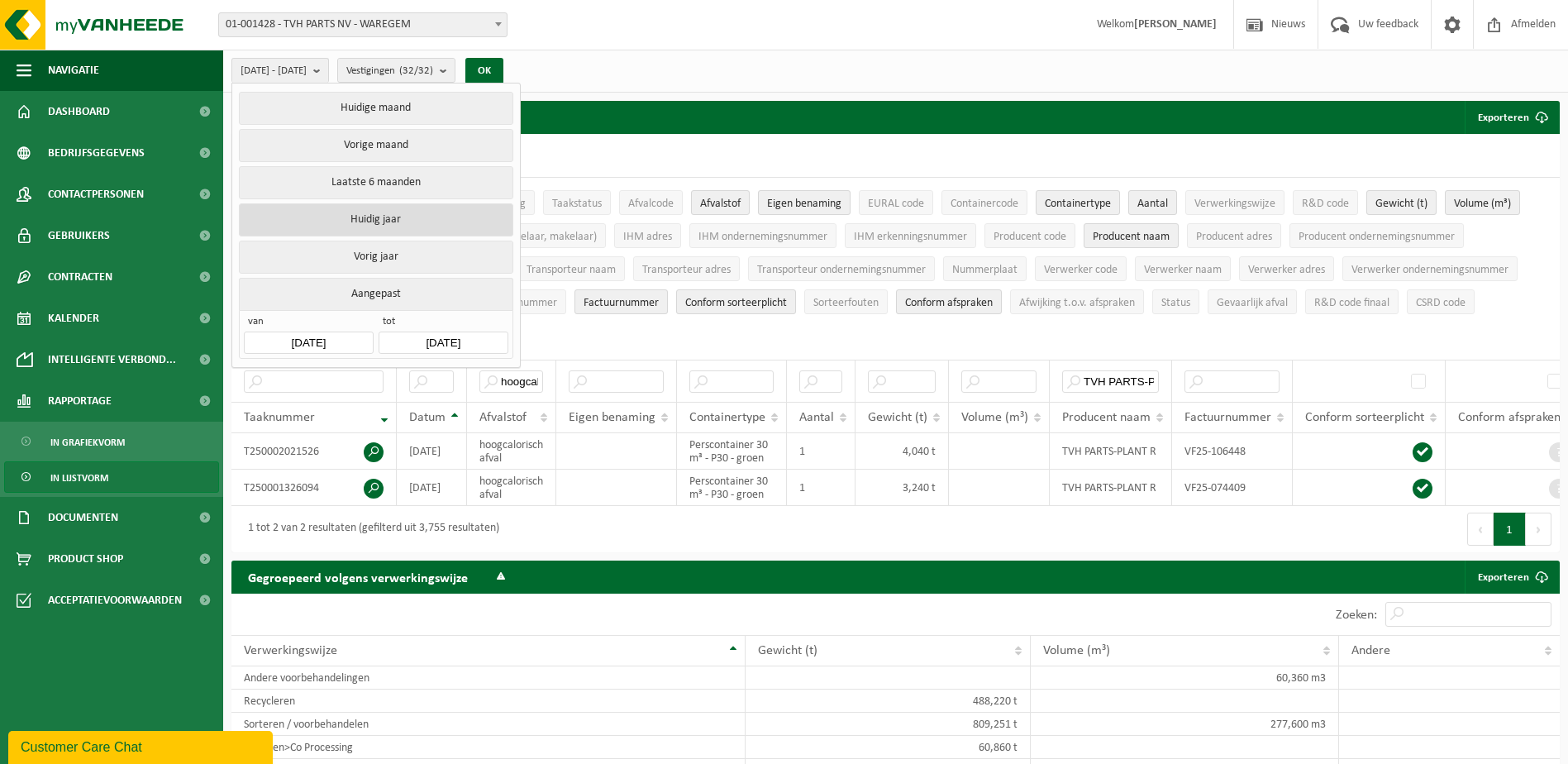
click at [380, 215] on button "Huidig jaar" at bounding box center [375, 219] width 273 height 33
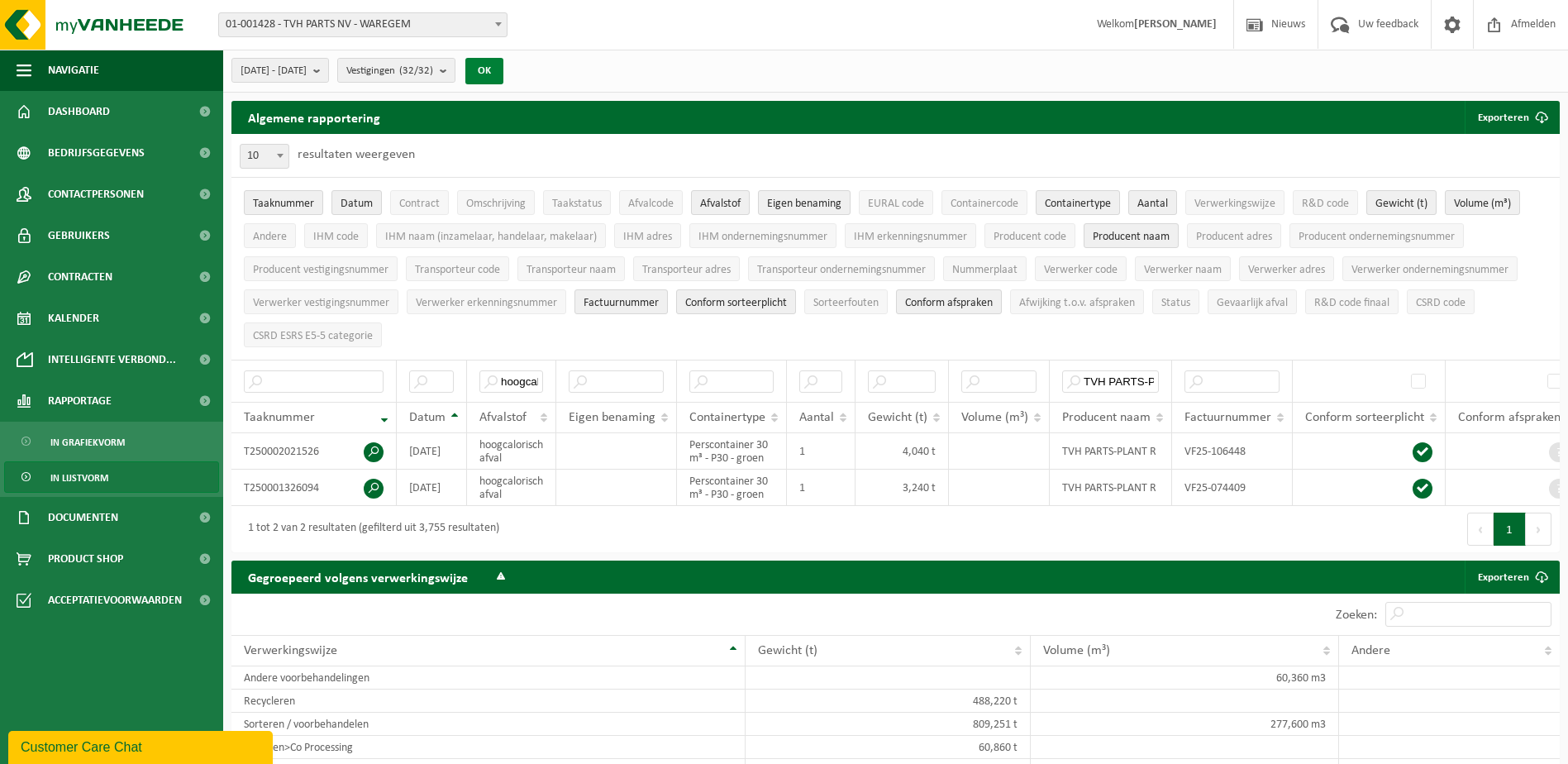
click at [503, 61] on button "OK" at bounding box center [484, 71] width 38 height 27
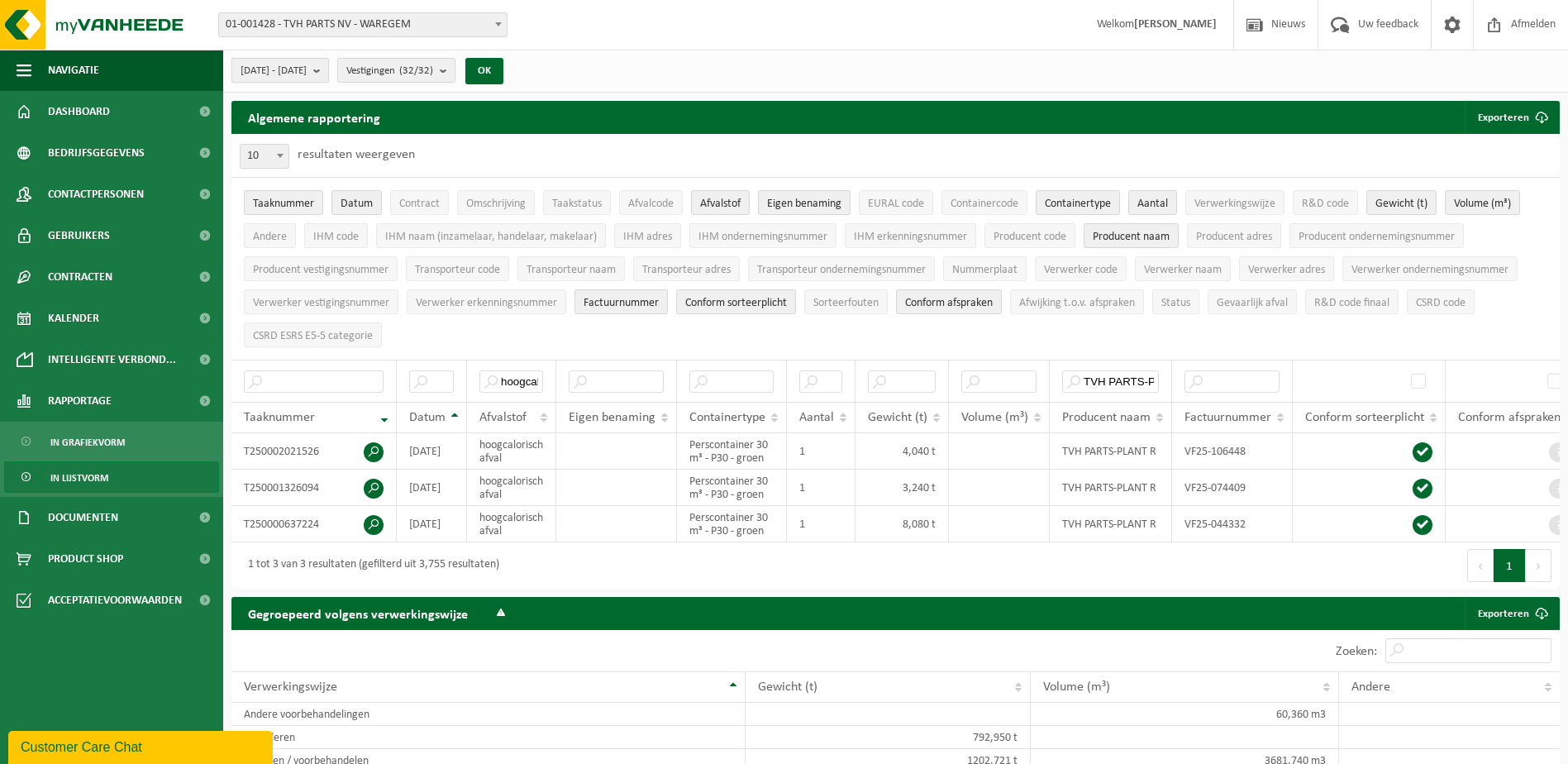
click at [328, 69] on b "submit" at bounding box center [321, 70] width 15 height 23
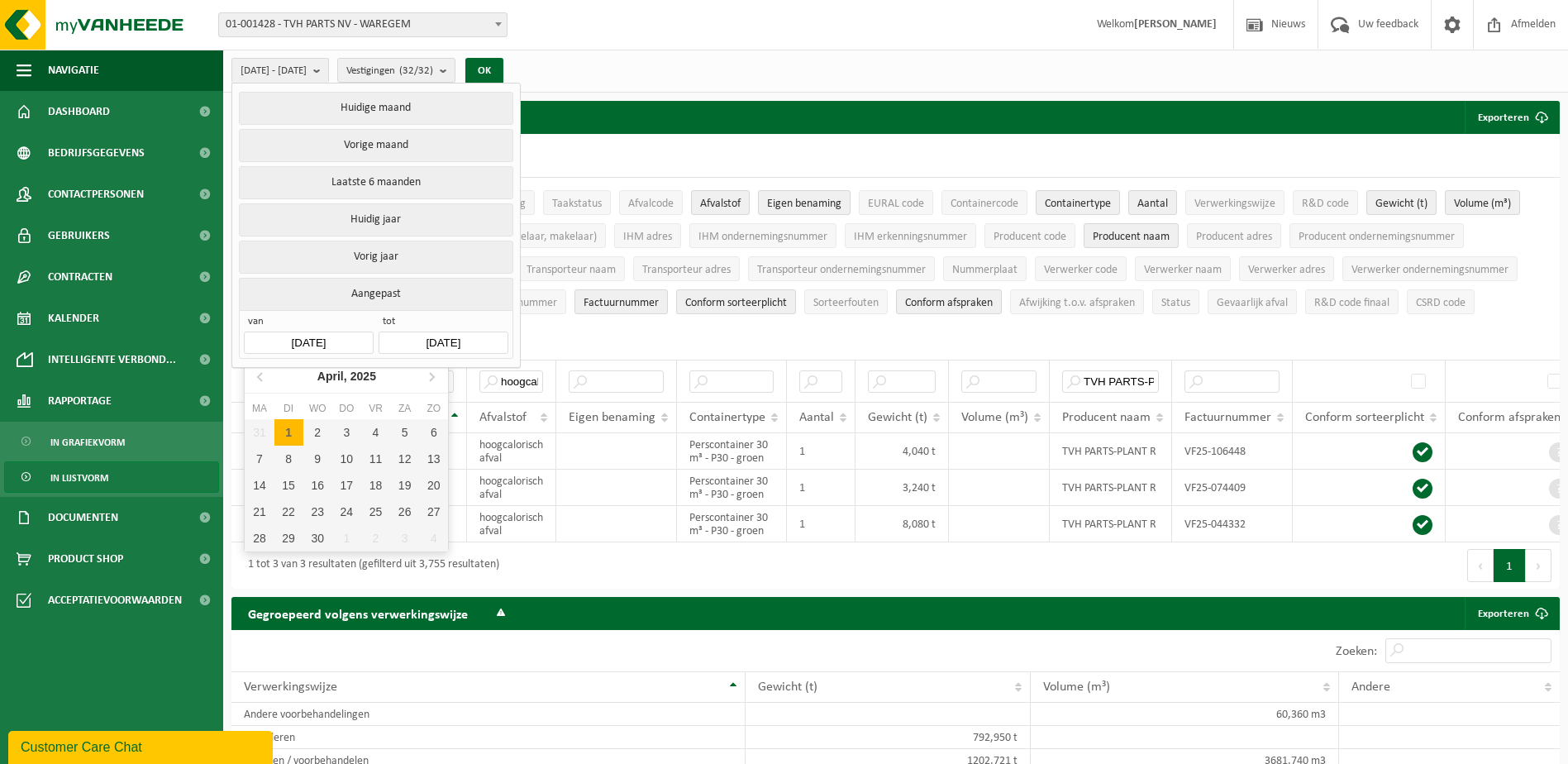
click at [345, 334] on input "2025-01-01" at bounding box center [308, 342] width 129 height 22
click at [260, 374] on icon at bounding box center [260, 377] width 4 height 8
click at [260, 375] on icon at bounding box center [260, 377] width 4 height 8
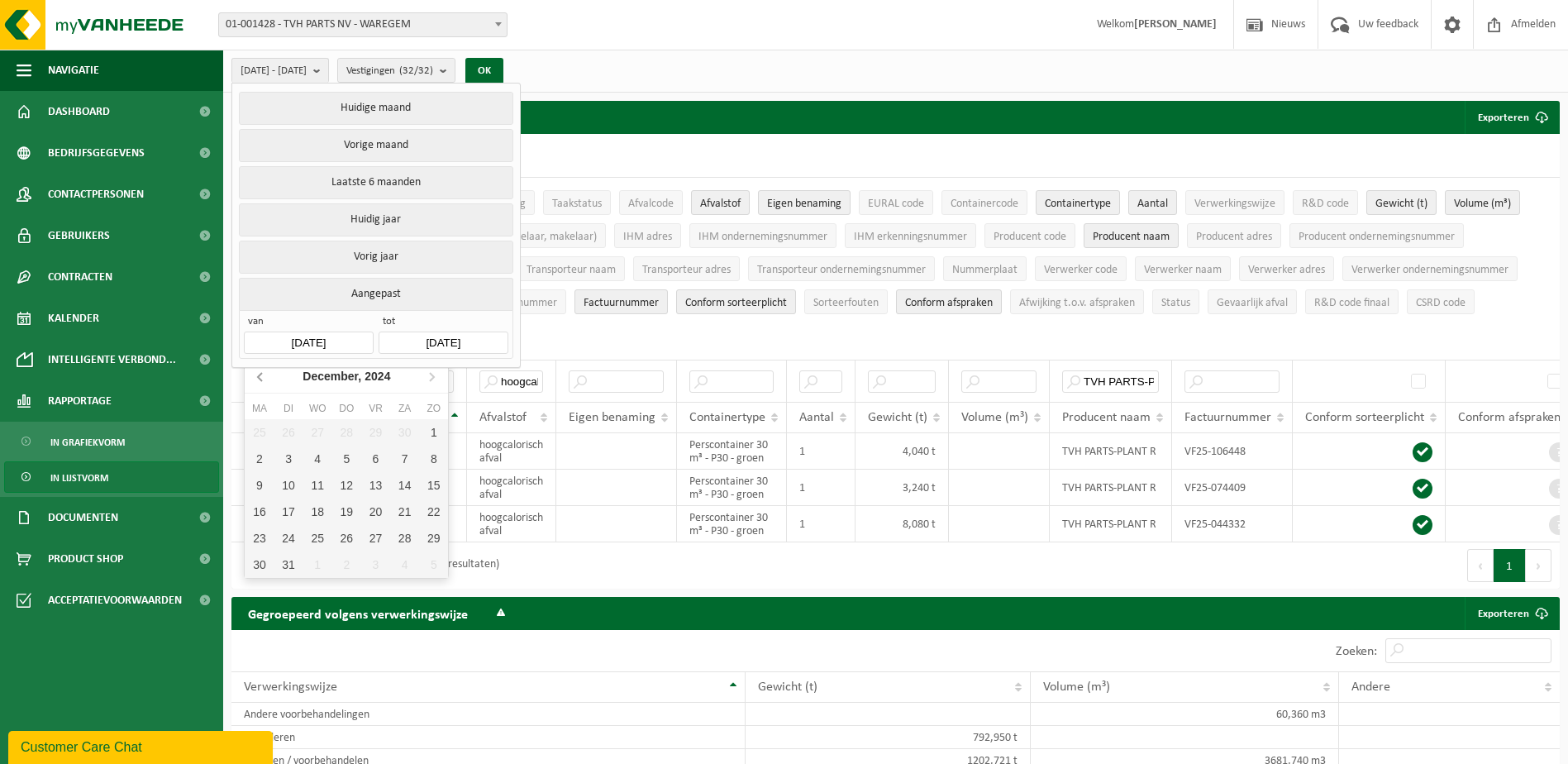
click at [260, 375] on icon at bounding box center [260, 377] width 4 height 8
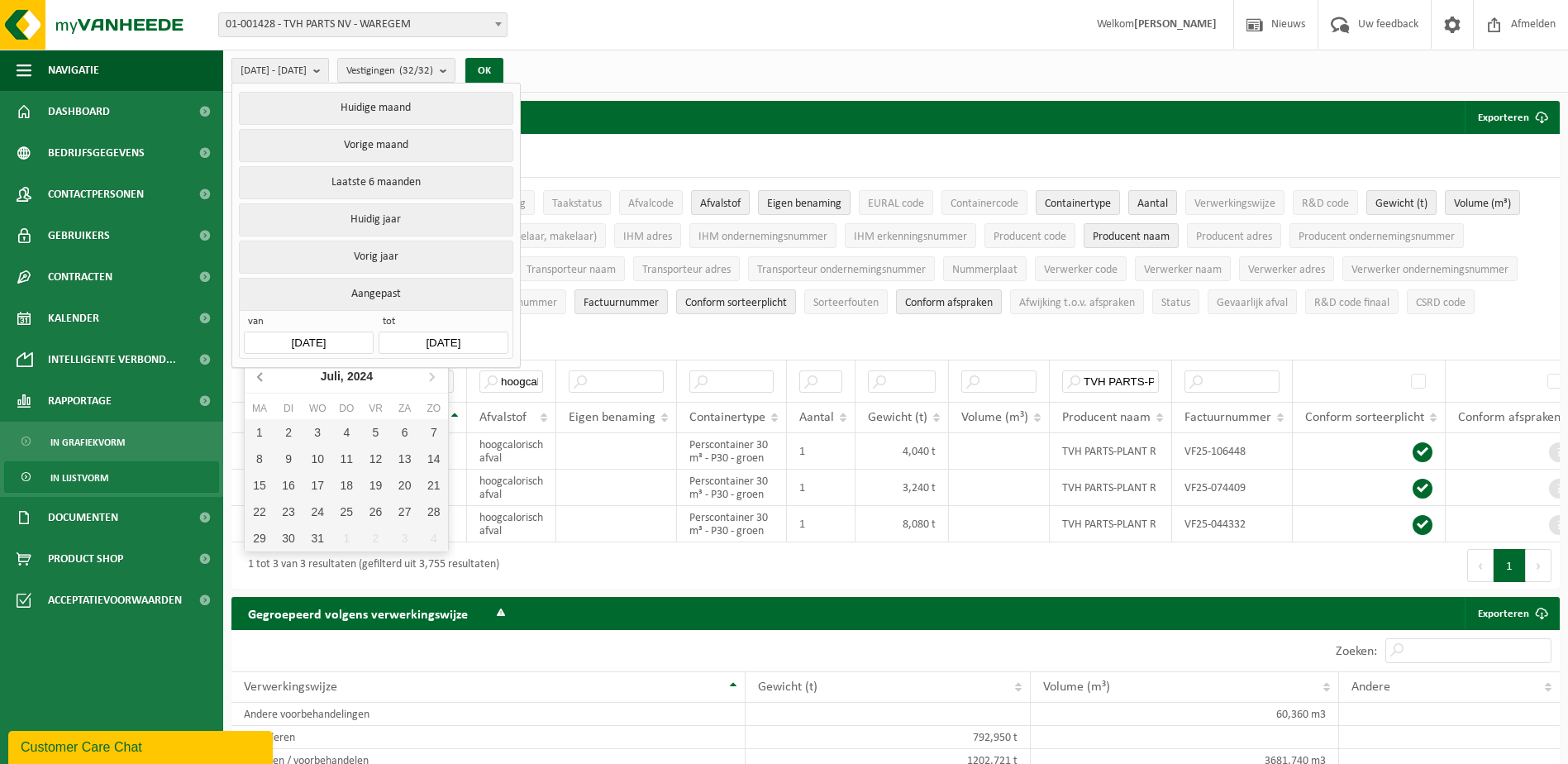
click at [262, 379] on icon at bounding box center [261, 376] width 27 height 27
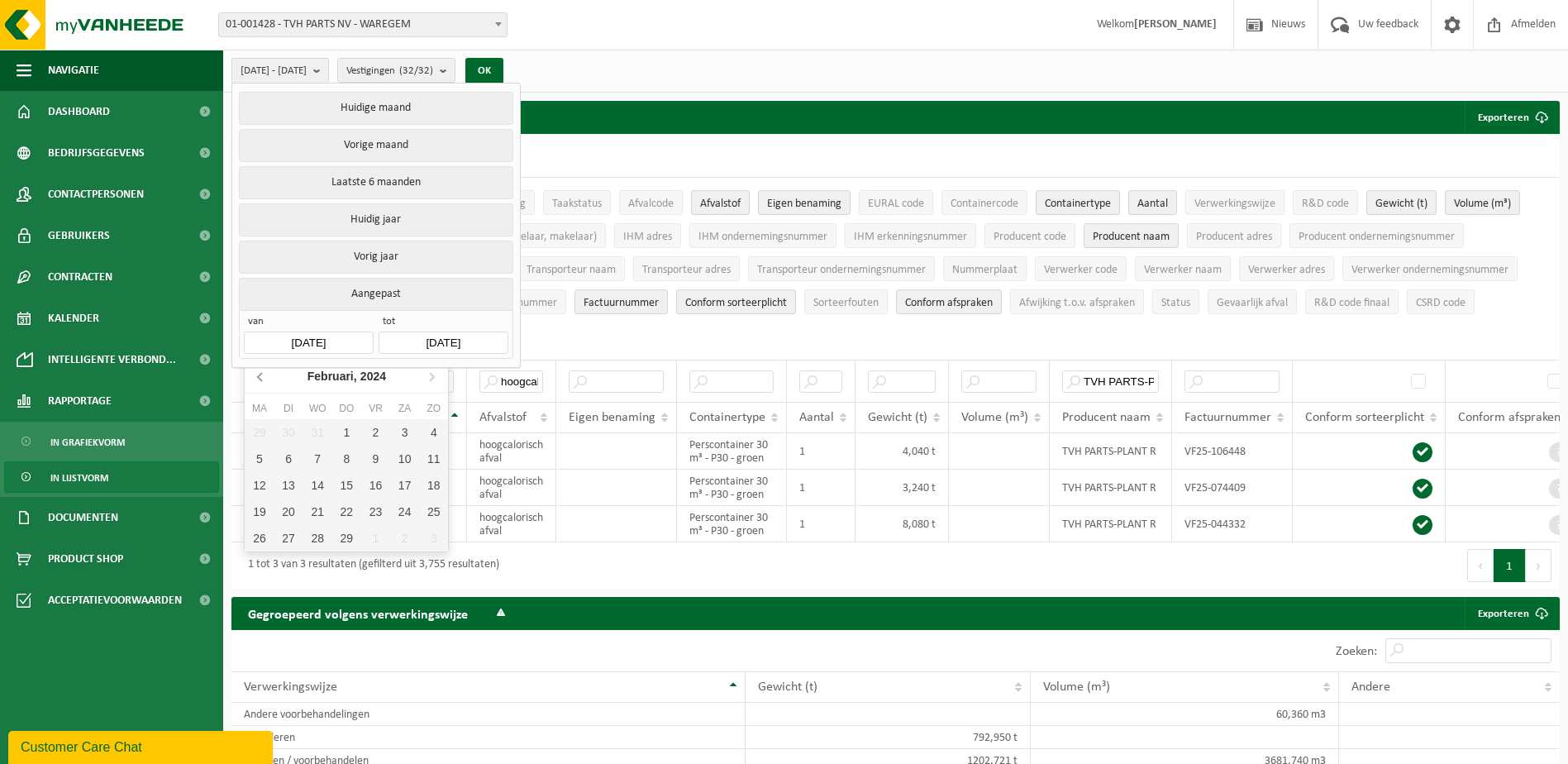
click at [262, 379] on icon at bounding box center [261, 376] width 27 height 27
click at [432, 378] on icon at bounding box center [432, 377] width 4 height 8
click at [260, 428] on div "1" at bounding box center [259, 433] width 28 height 27
type input "2024-01-01"
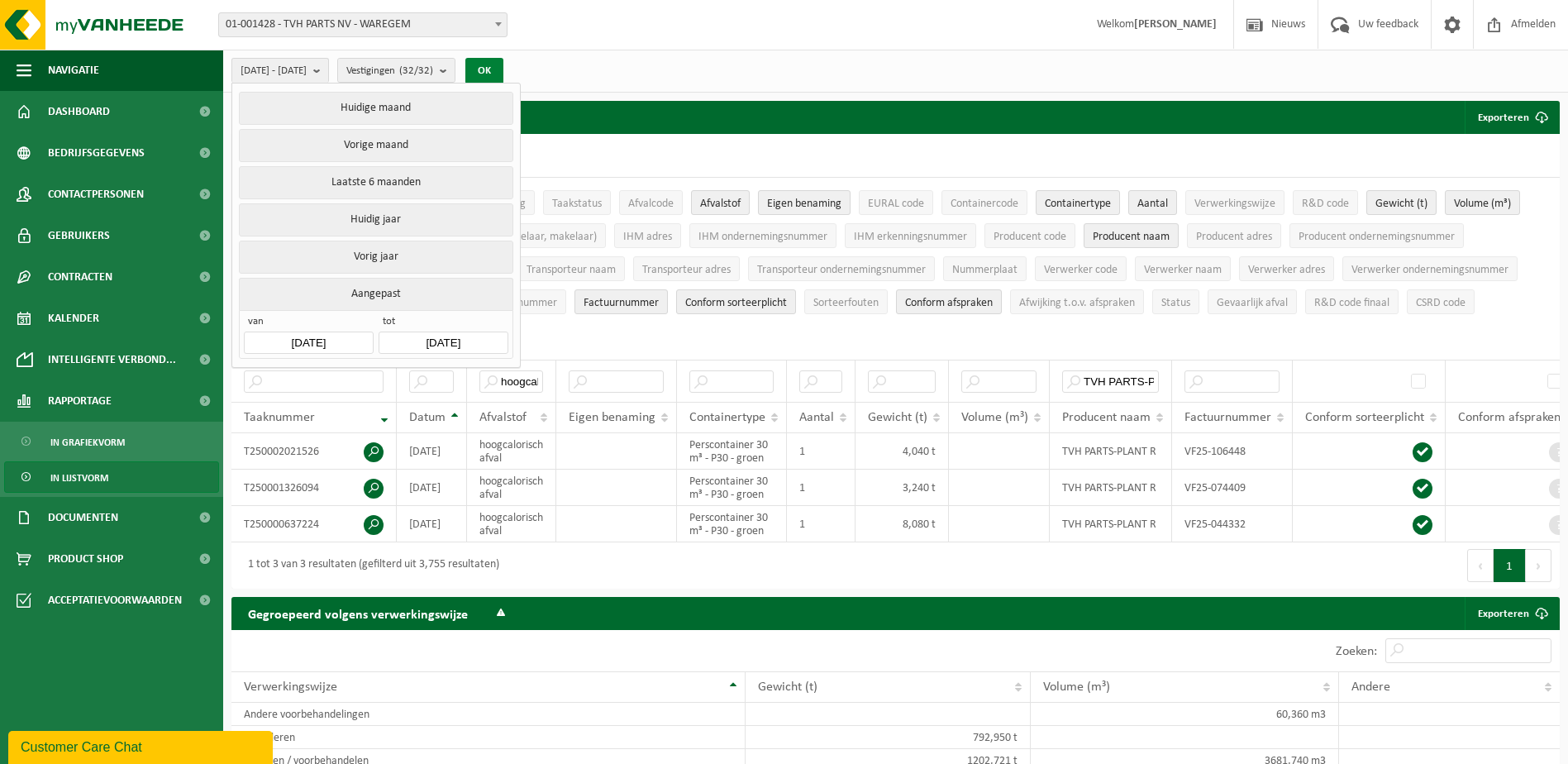
click at [503, 72] on button "OK" at bounding box center [484, 71] width 38 height 27
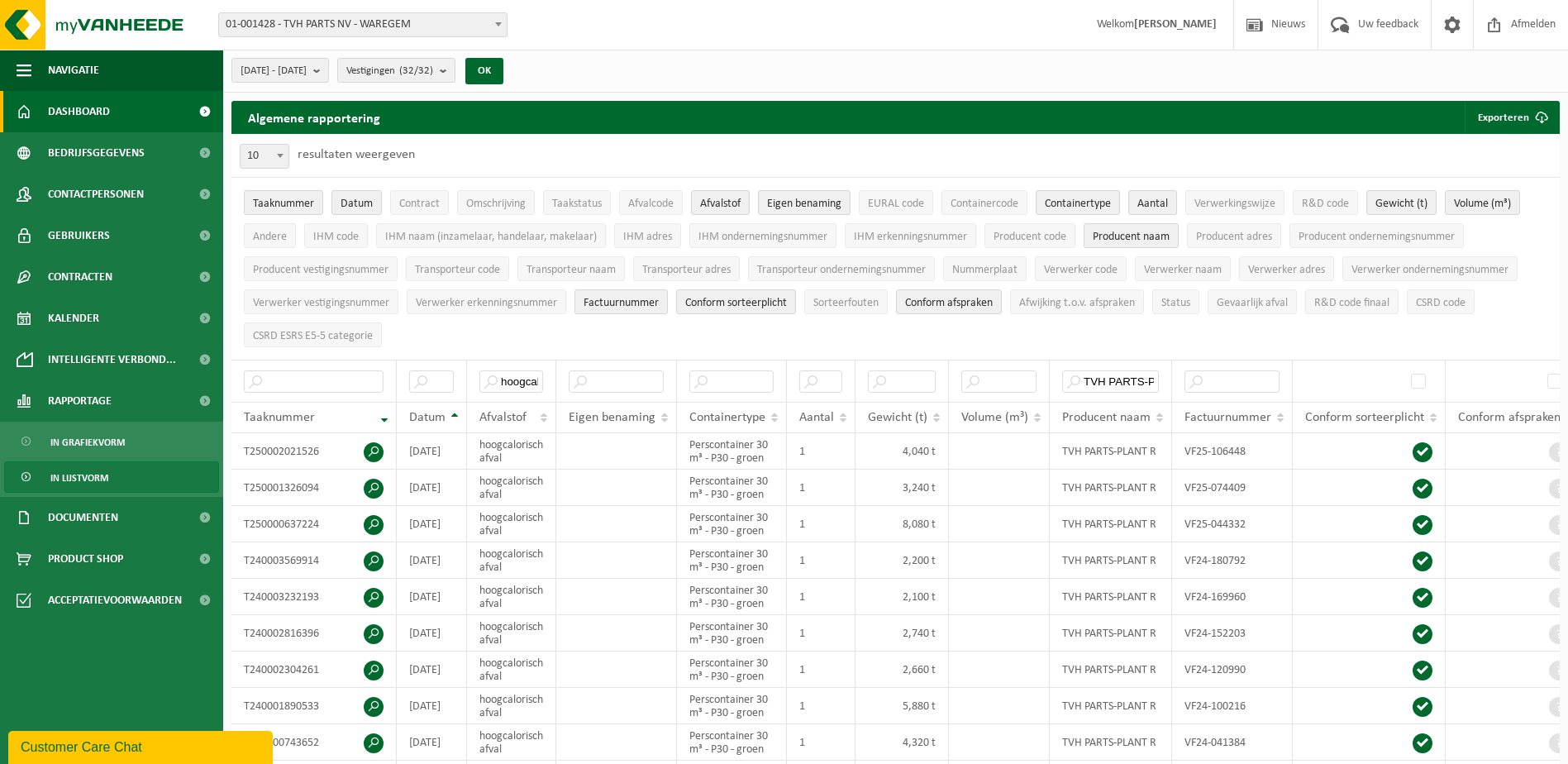
click at [110, 110] on link "Dashboard" at bounding box center [111, 111] width 223 height 41
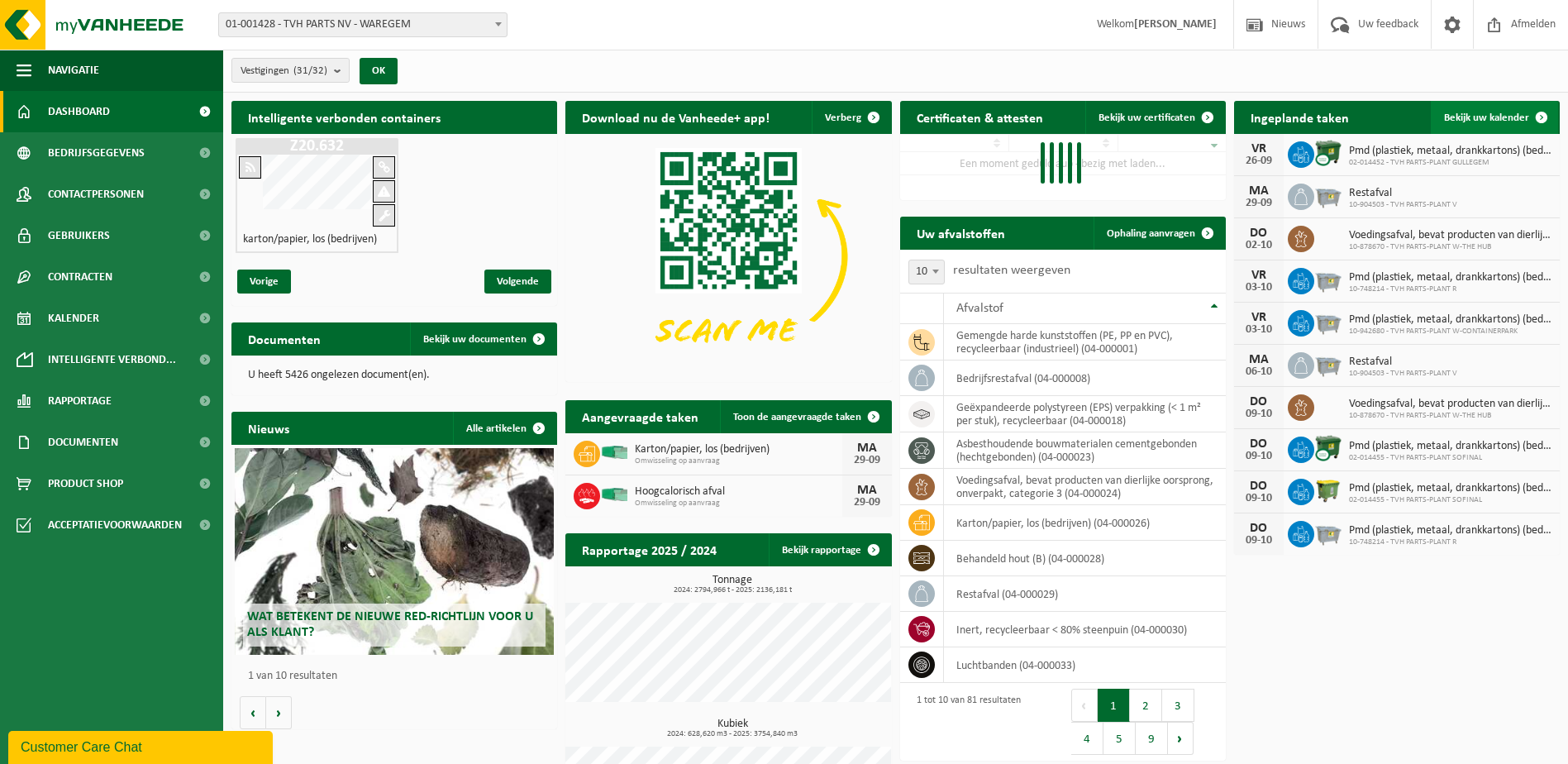
click at [1543, 115] on span at bounding box center [1540, 117] width 33 height 33
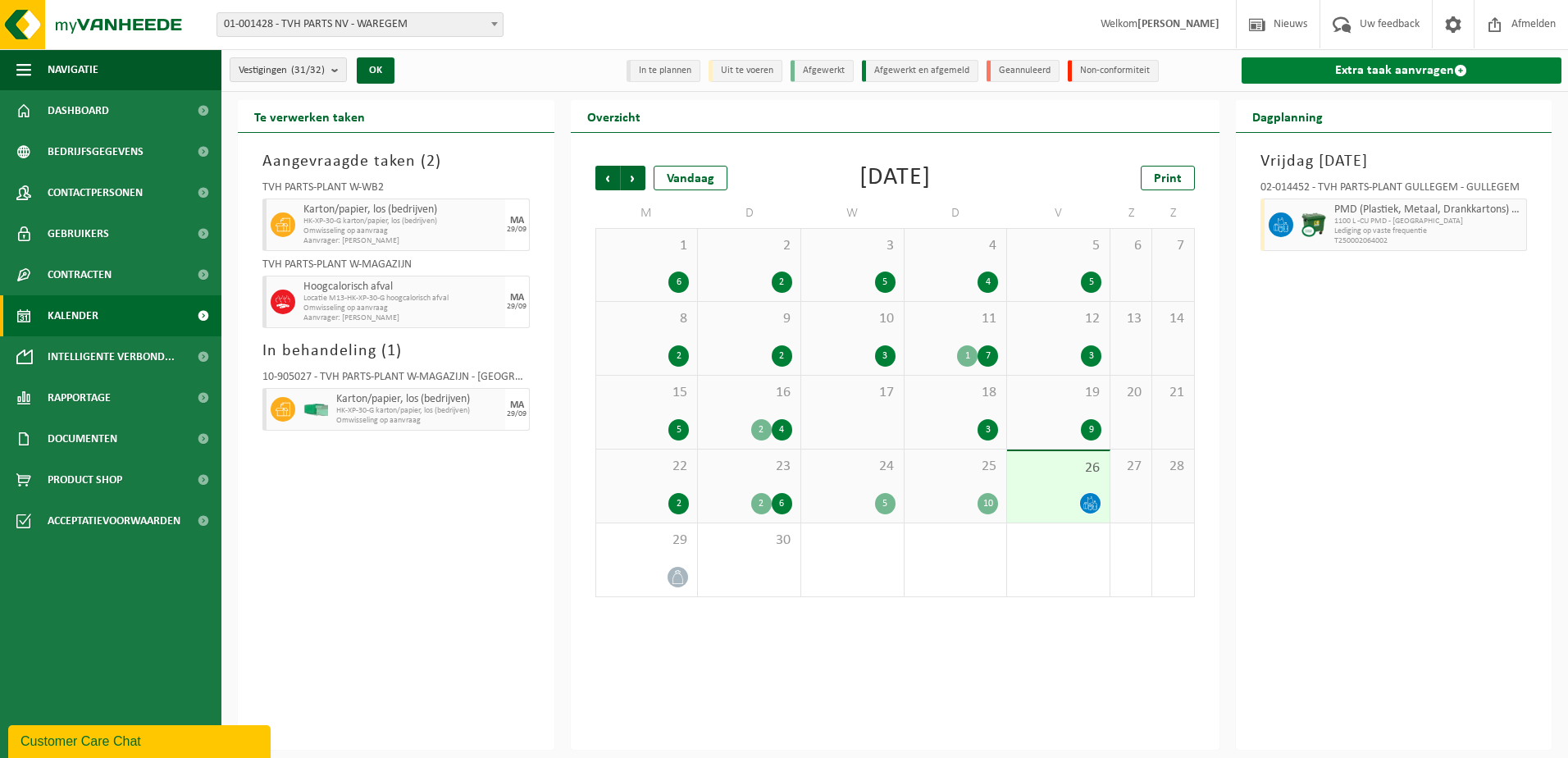
click at [1458, 68] on span at bounding box center [1460, 70] width 13 height 13
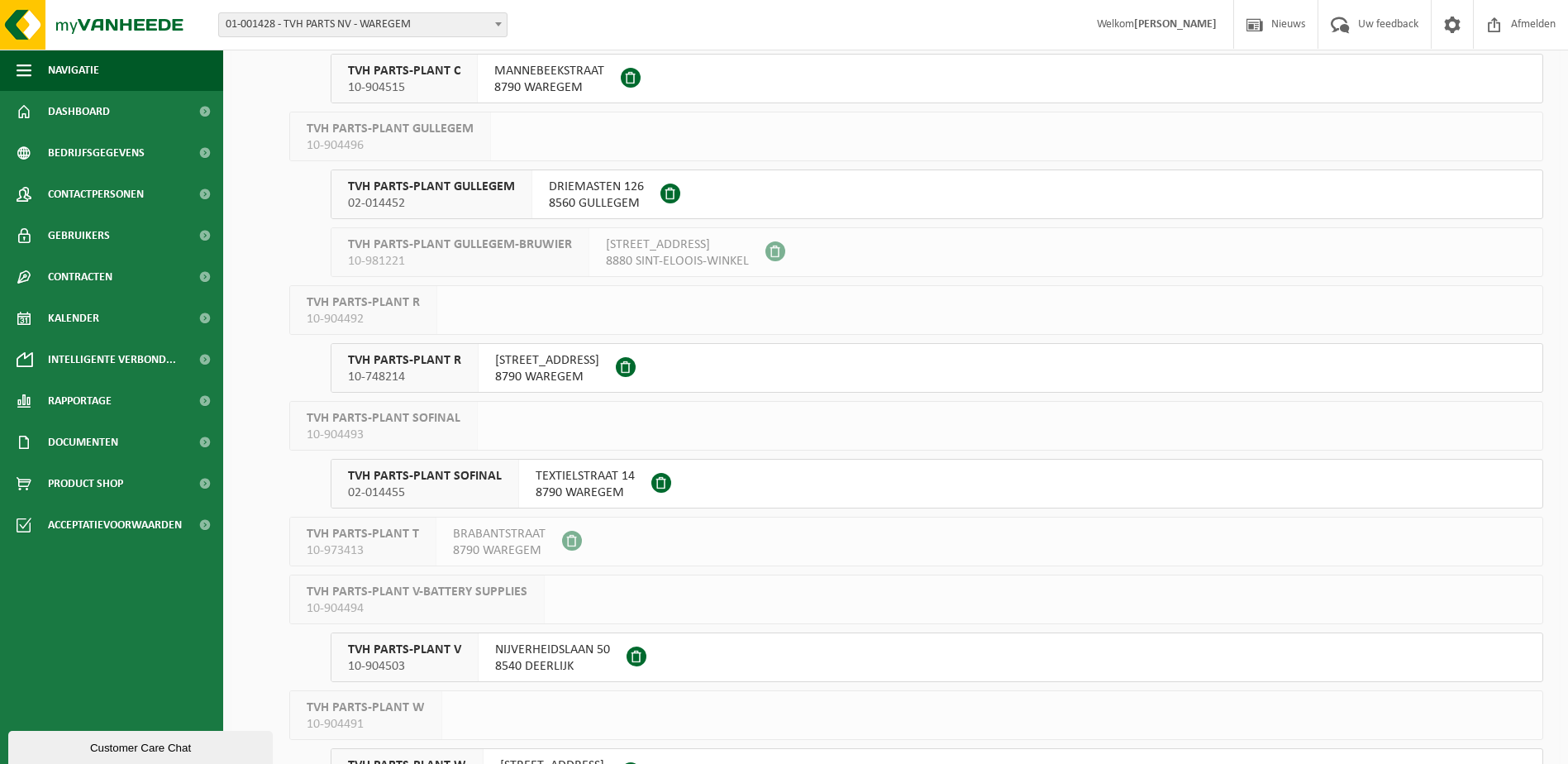
scroll to position [826, 0]
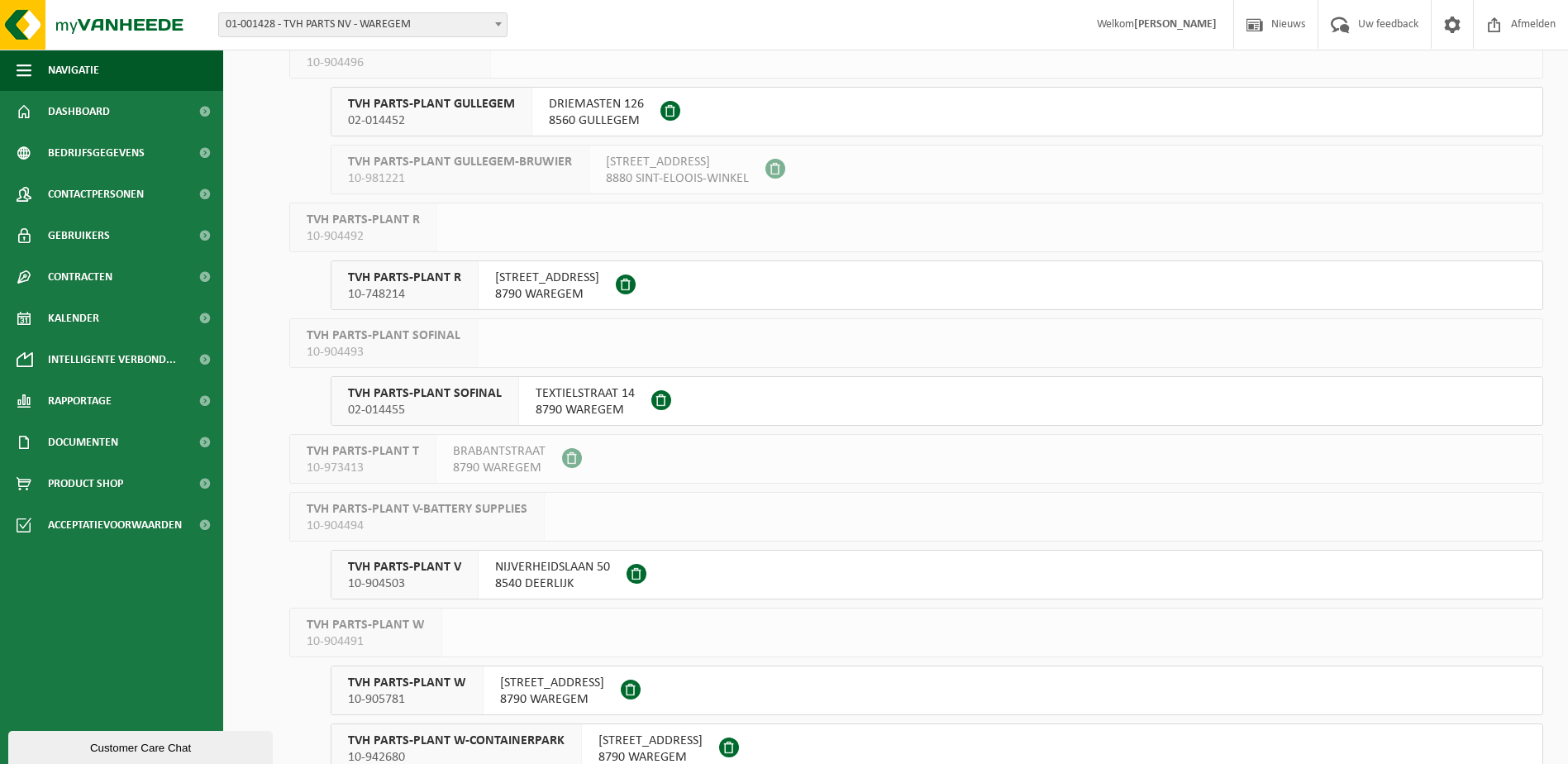
click at [432, 283] on span "TVH PARTS-PLANT R" at bounding box center [404, 278] width 113 height 17
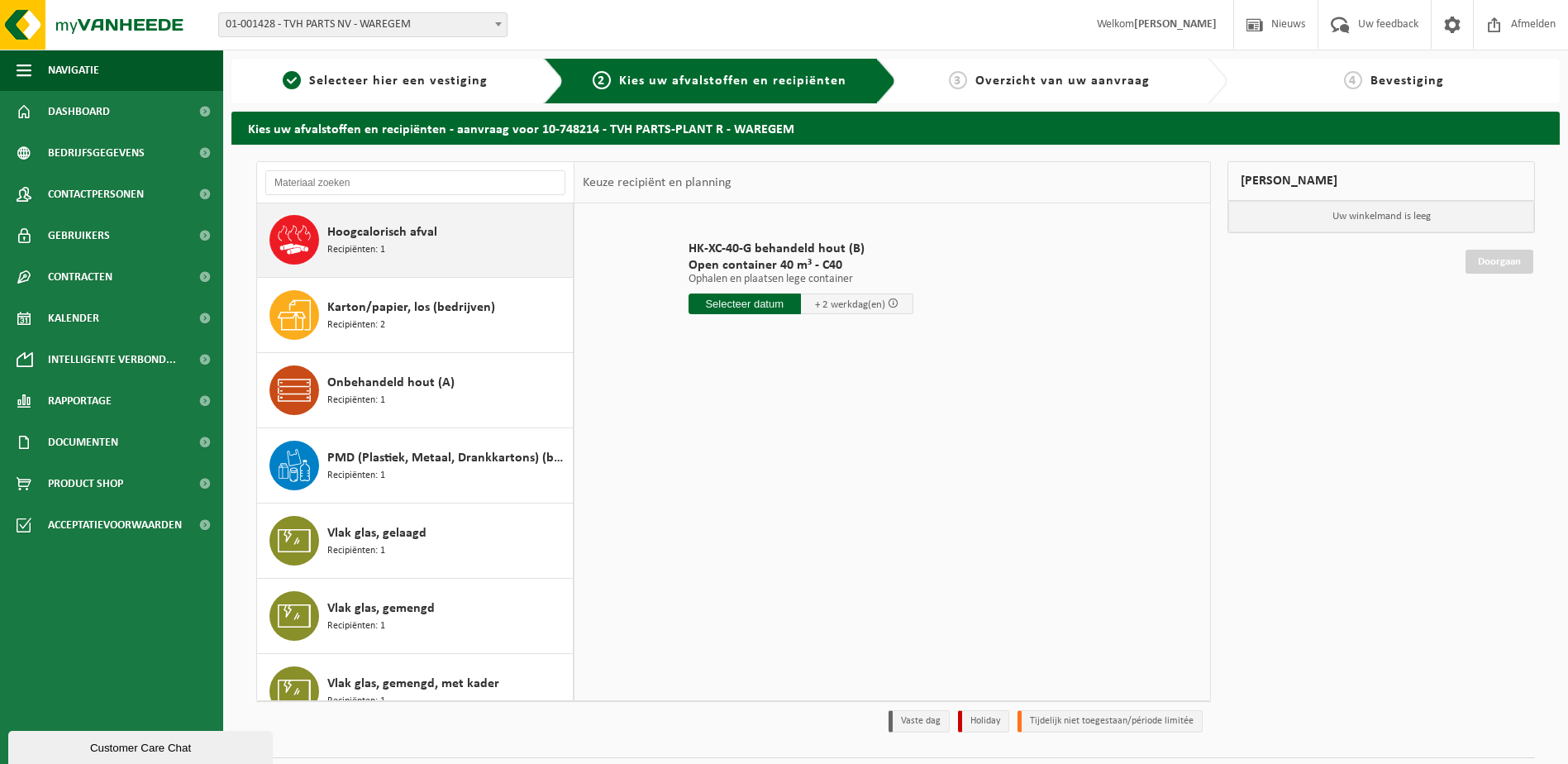
scroll to position [166, 0]
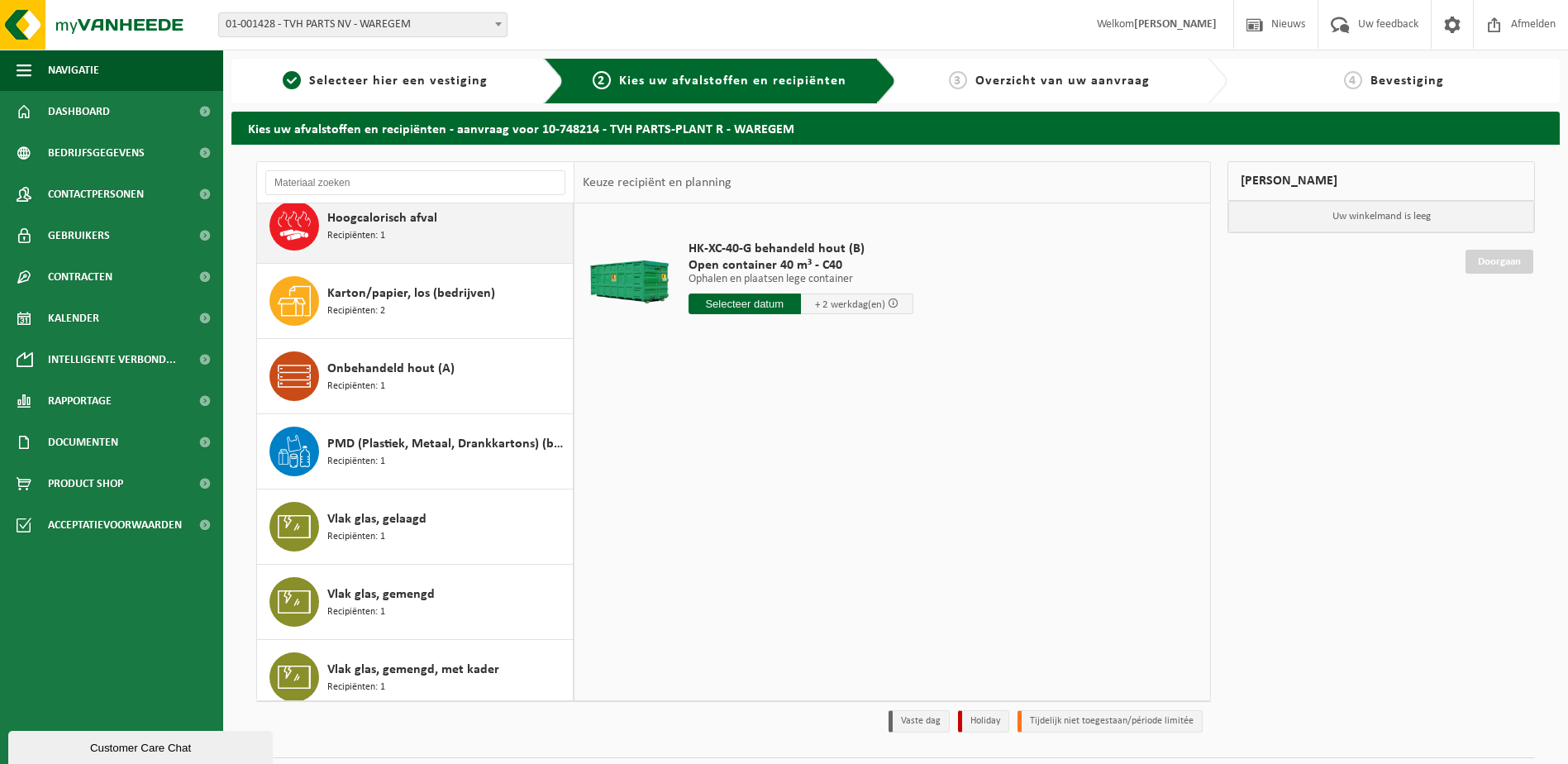
click at [417, 224] on span "Hoogcalorisch afval" at bounding box center [382, 218] width 110 height 20
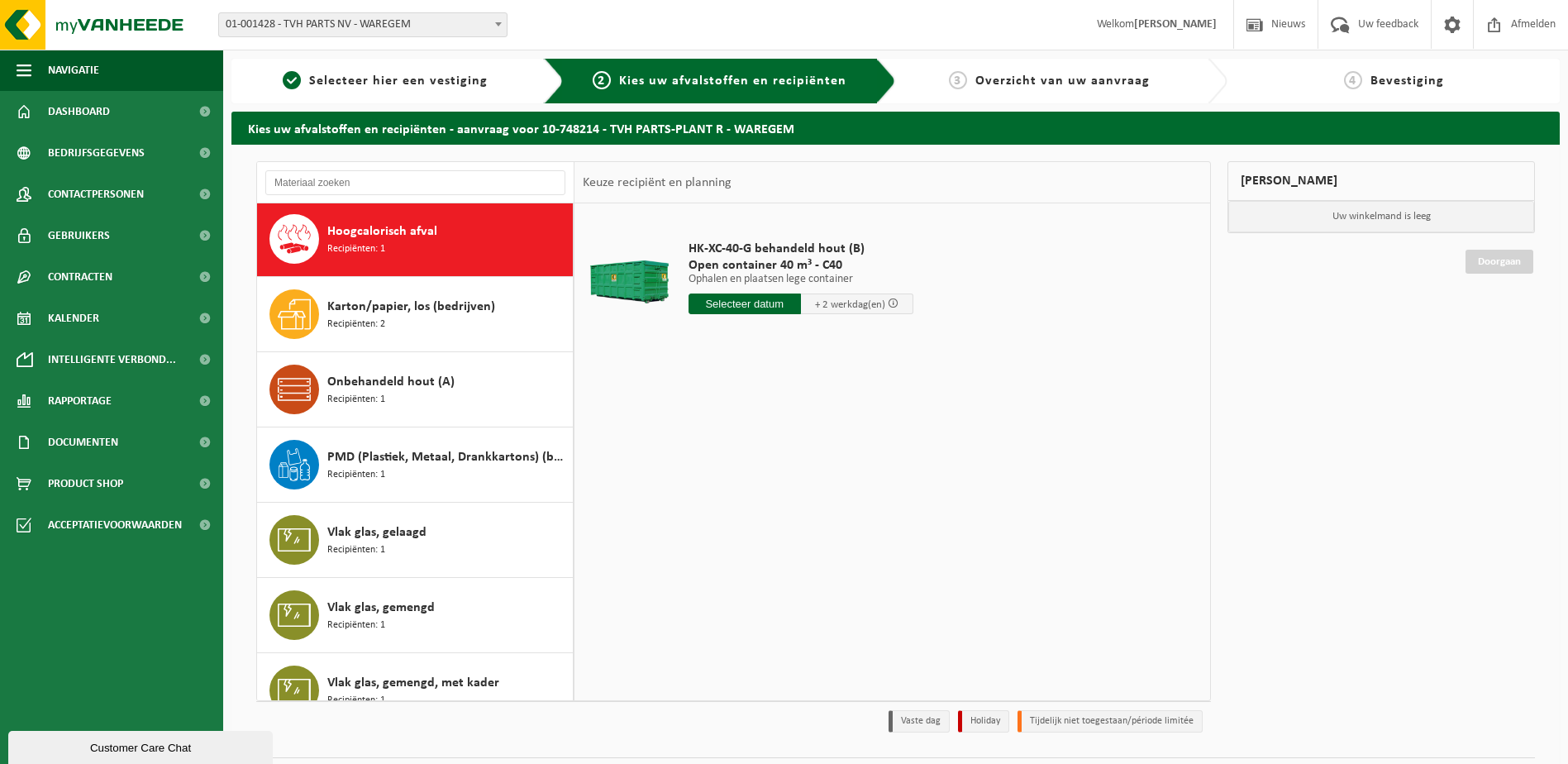
scroll to position [150, 0]
click at [752, 305] on input "text" at bounding box center [744, 304] width 112 height 20
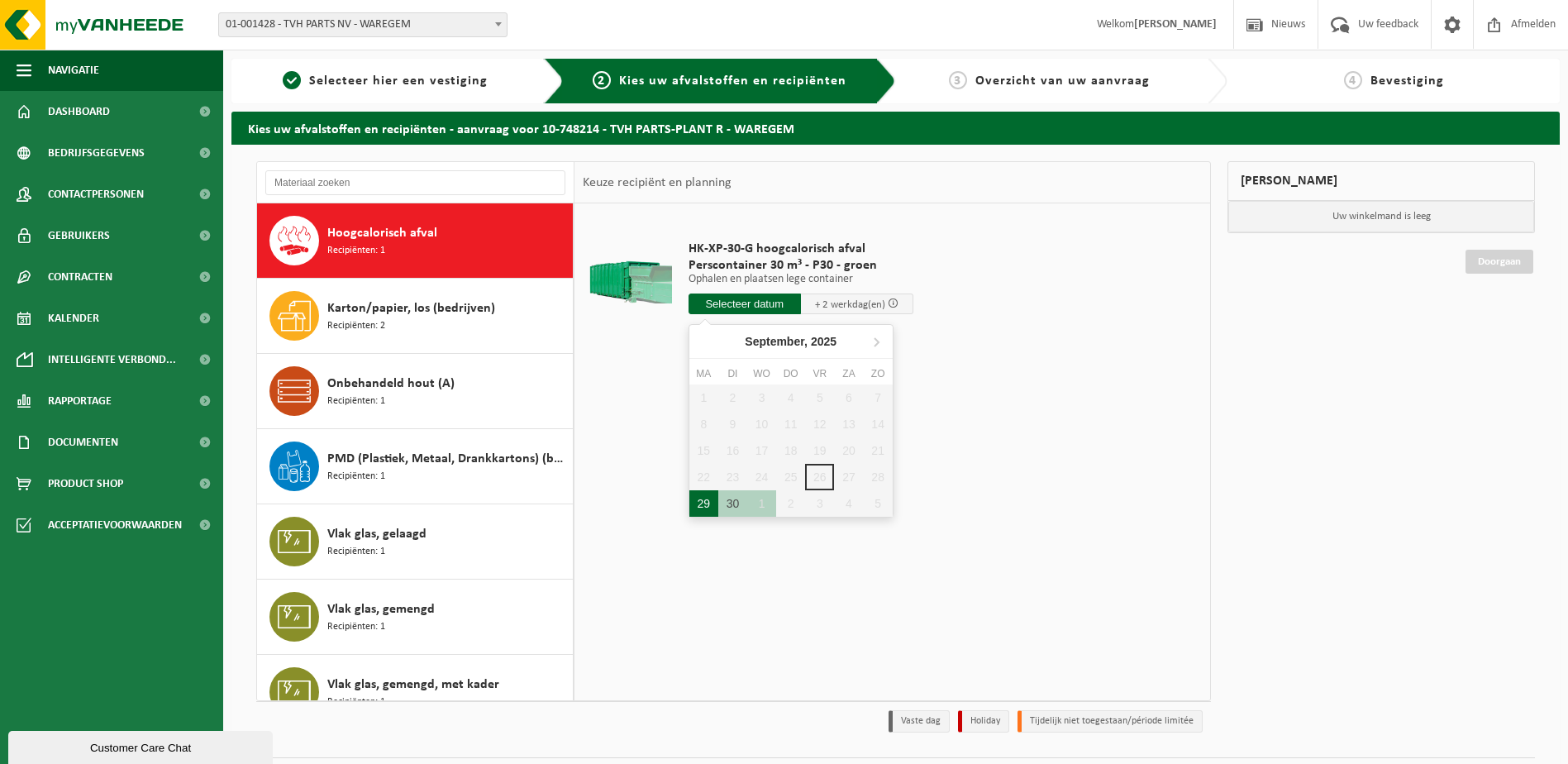
click at [705, 500] on div "29" at bounding box center [703, 503] width 28 height 27
type input "Van [DATE]"
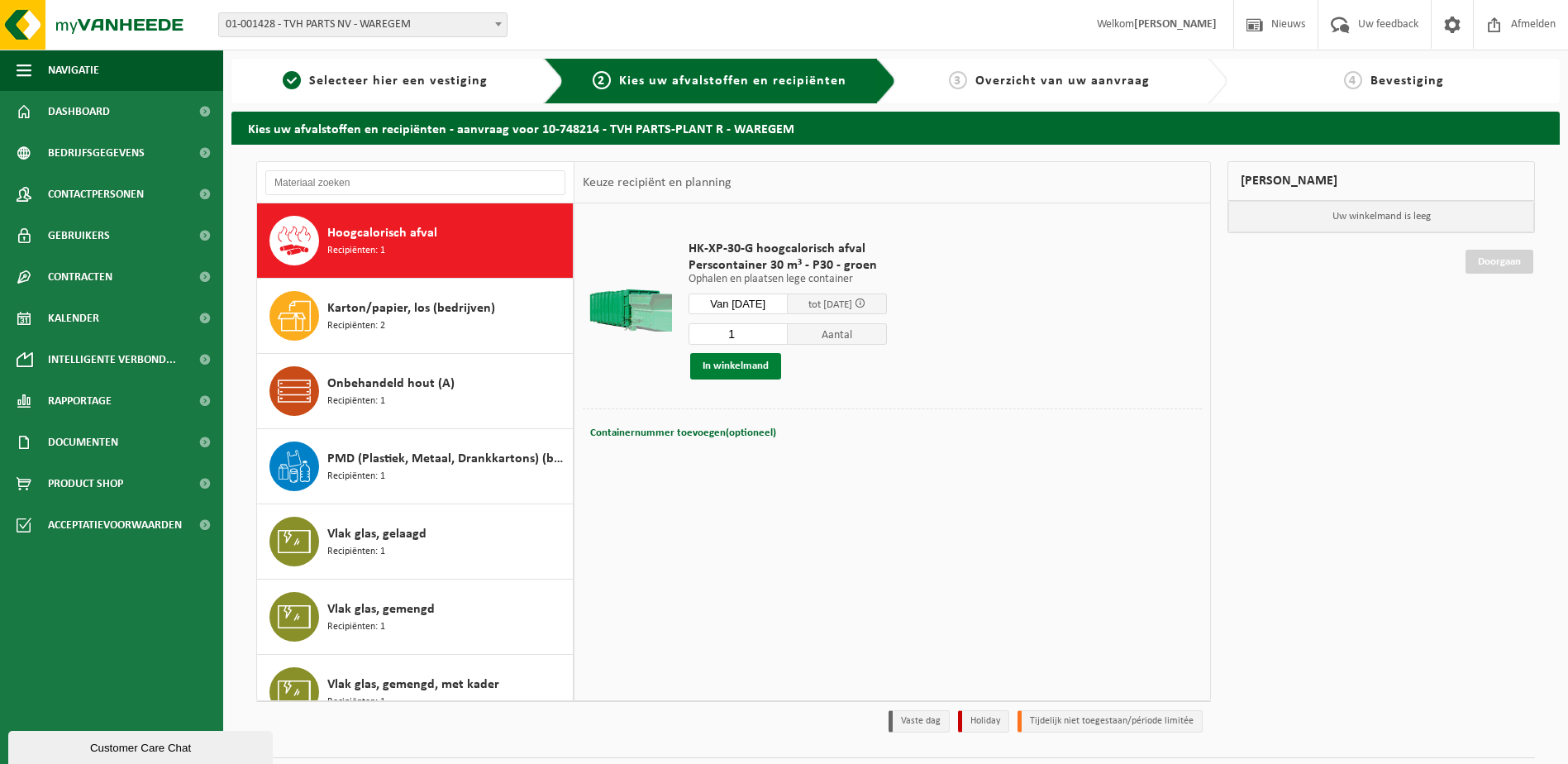
click at [738, 371] on button "In winkelmand" at bounding box center [735, 366] width 91 height 27
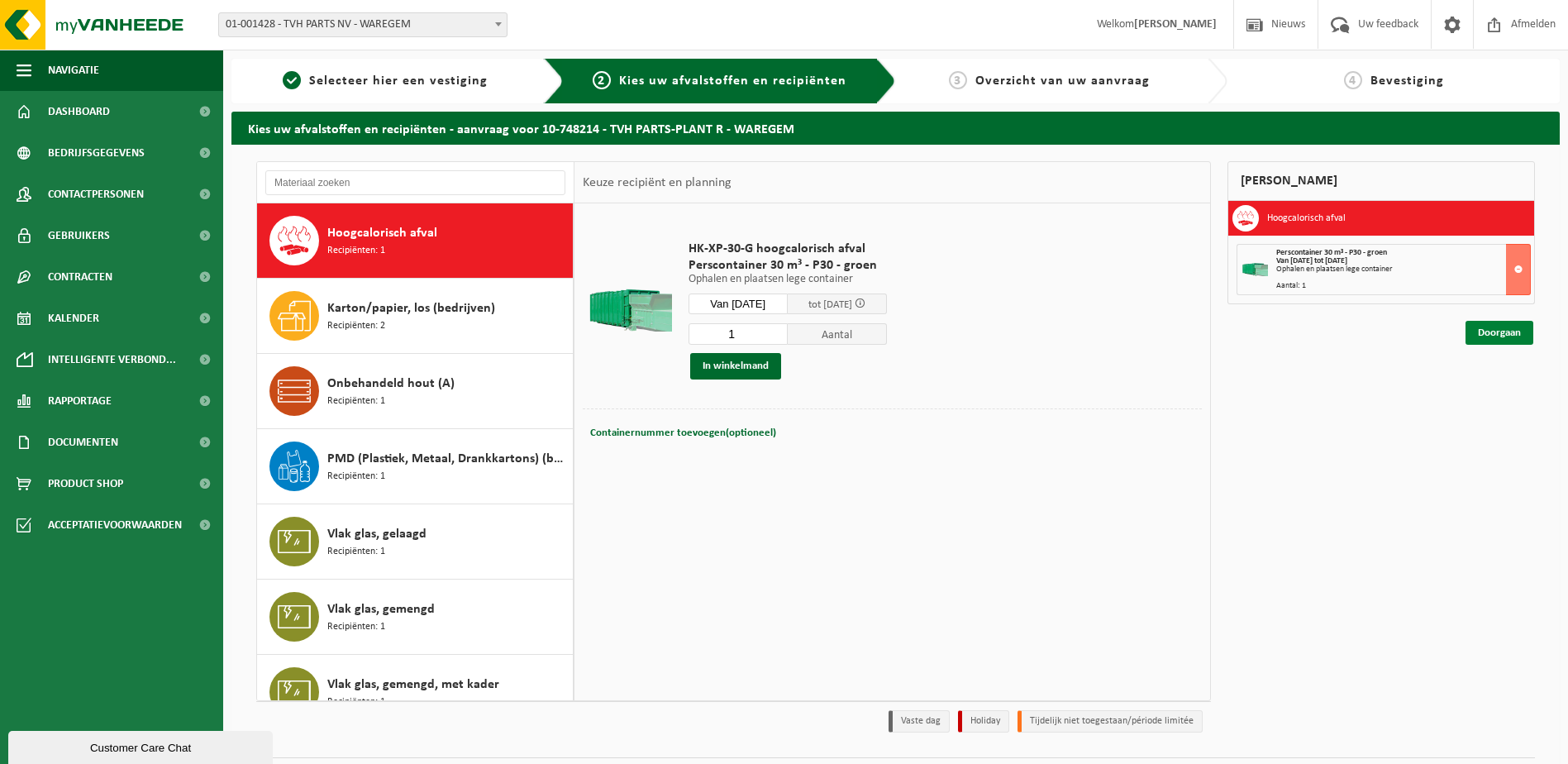
click at [1506, 331] on link "Doorgaan" at bounding box center [1499, 332] width 68 height 24
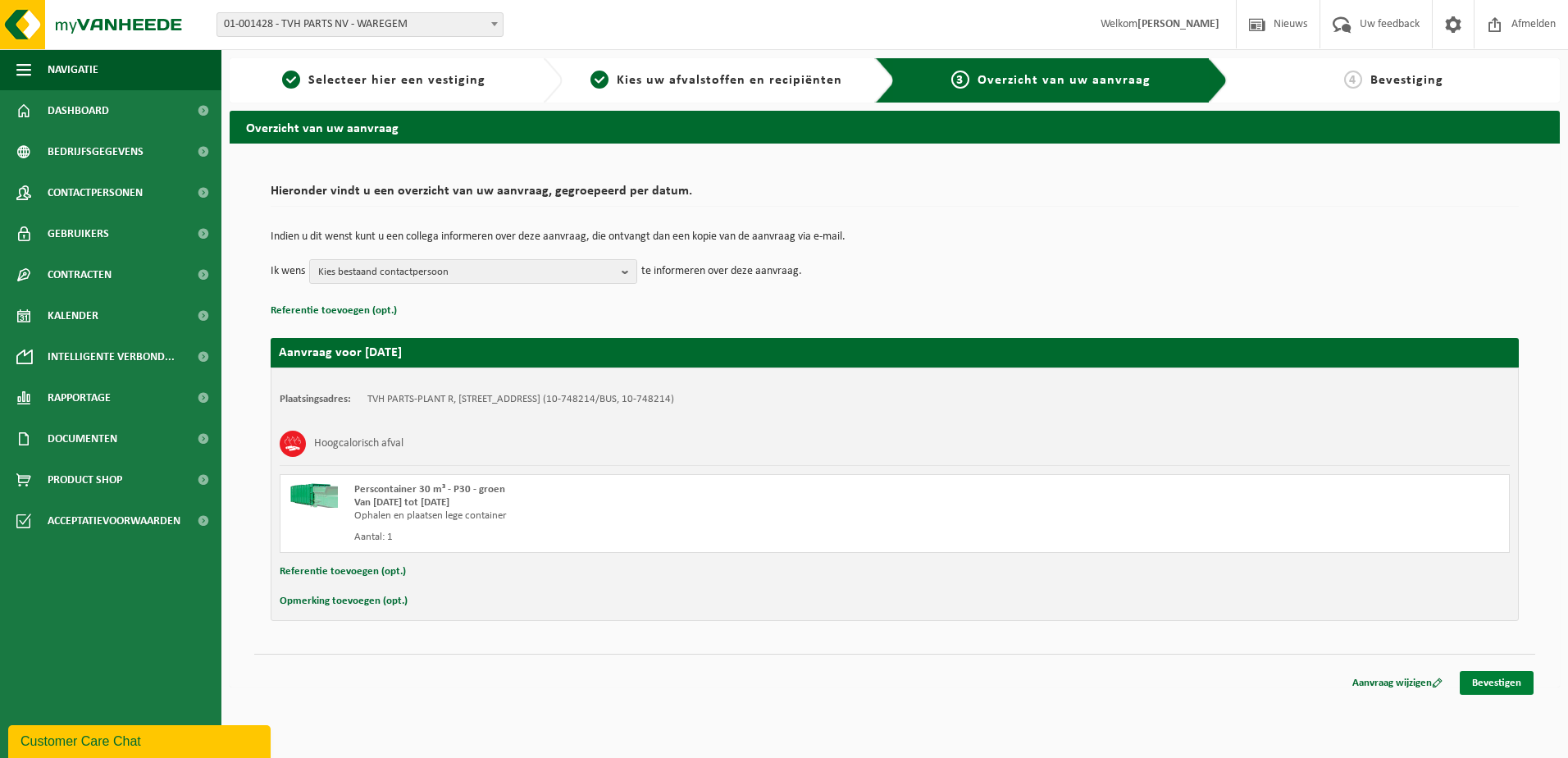
click at [1494, 683] on link "Bevestigen" at bounding box center [1496, 682] width 74 height 24
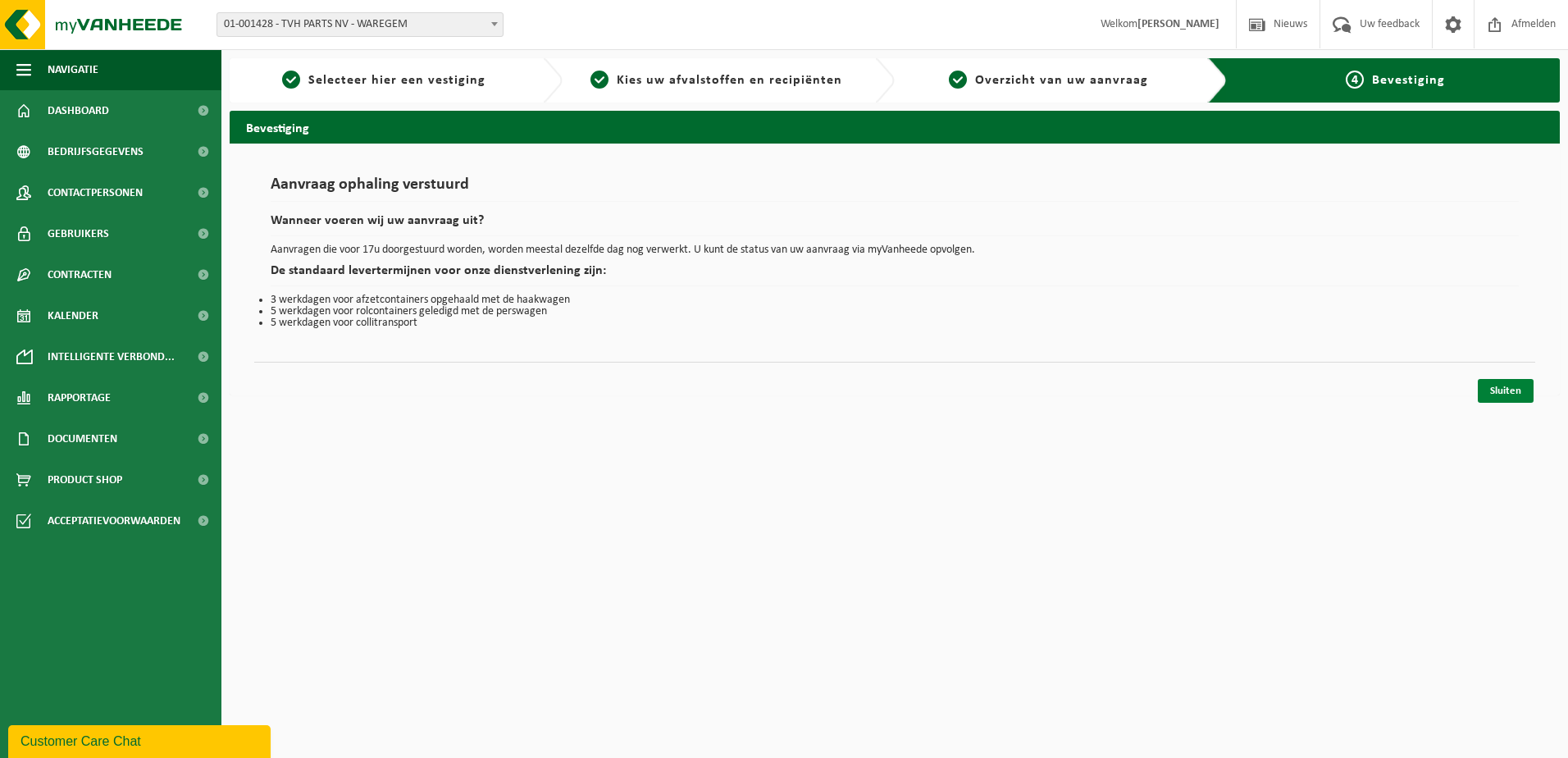
click at [1509, 386] on link "Sluiten" at bounding box center [1505, 390] width 56 height 24
